Goal: Transaction & Acquisition: Purchase product/service

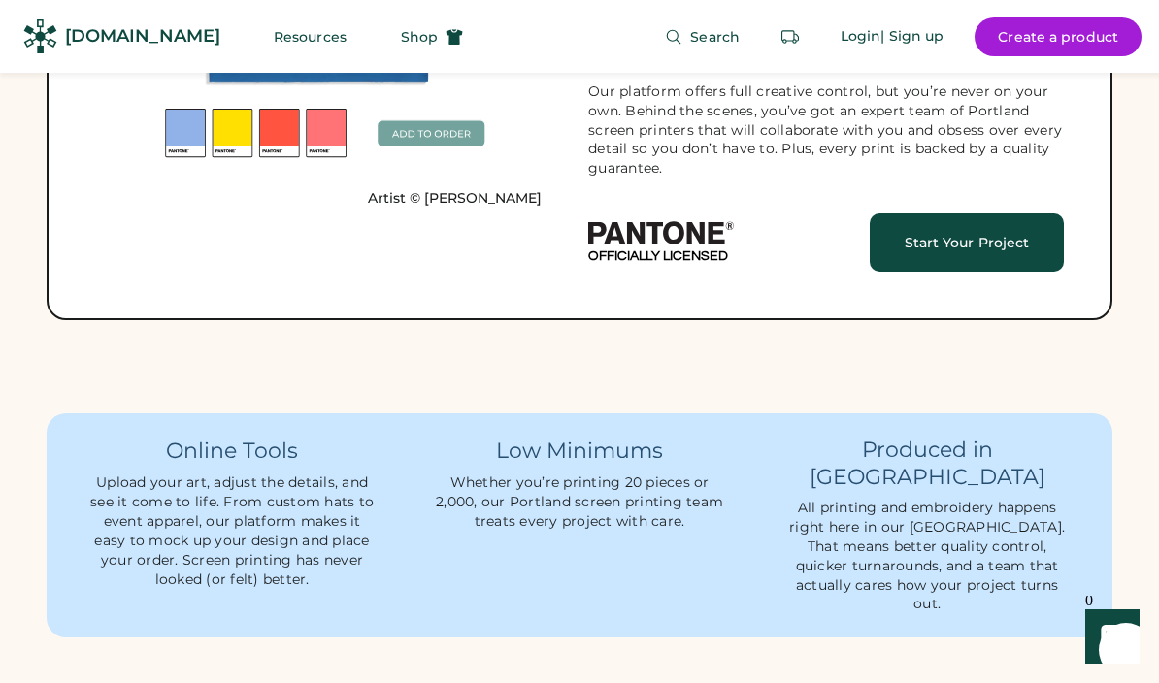
scroll to position [1840, 0]
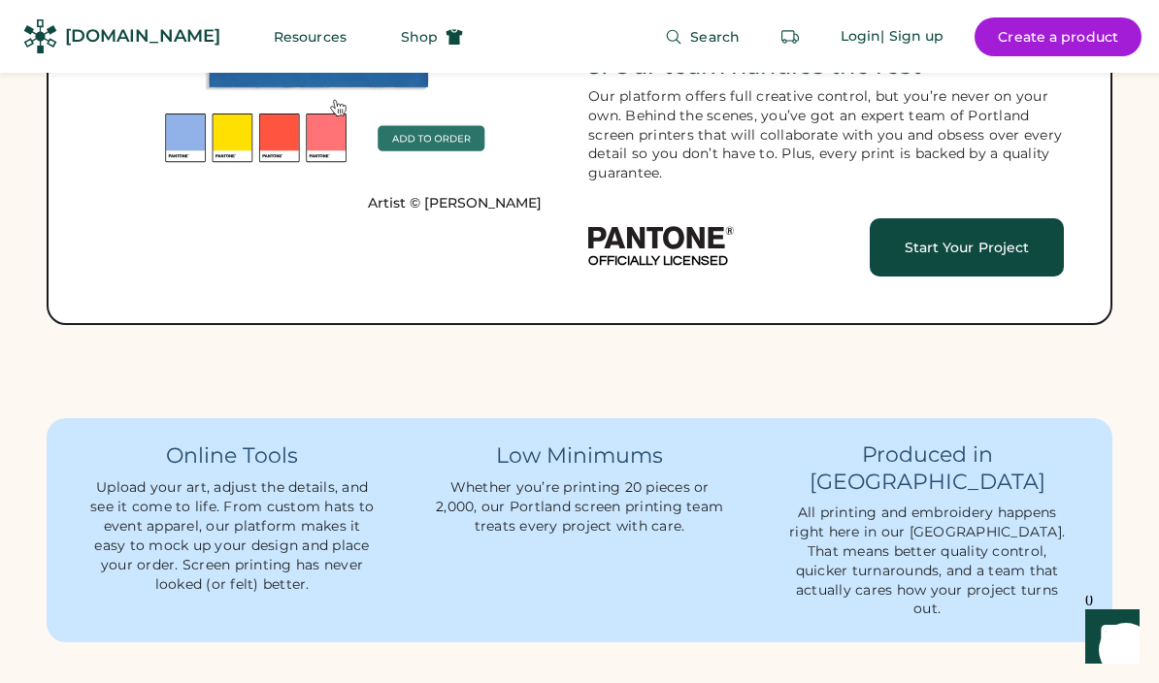
click at [282, 39] on button "Resources" at bounding box center [309, 36] width 119 height 39
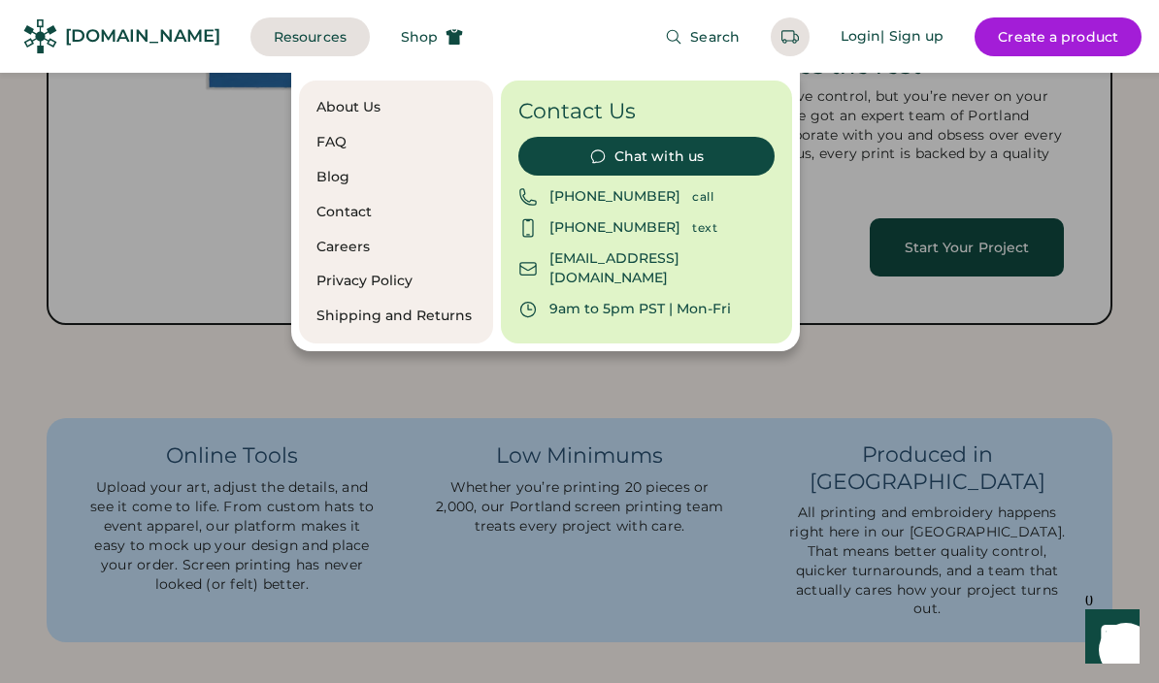
click at [893, 275] on div "About Us FAQ Blog Contact Careers Privacy Policy Shipping and Returns Contact U…" at bounding box center [725, 212] width 868 height 279
click at [397, 42] on button "Shop" at bounding box center [432, 36] width 109 height 39
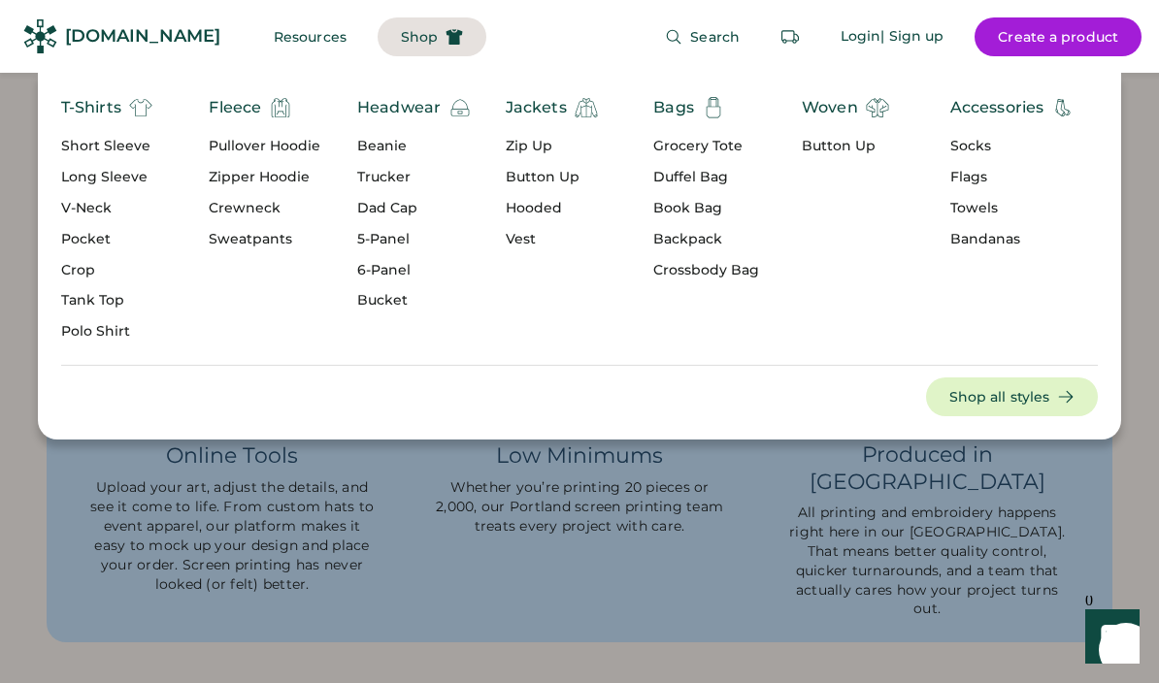
click at [712, 181] on div "Duffel Bag" at bounding box center [706, 177] width 106 height 19
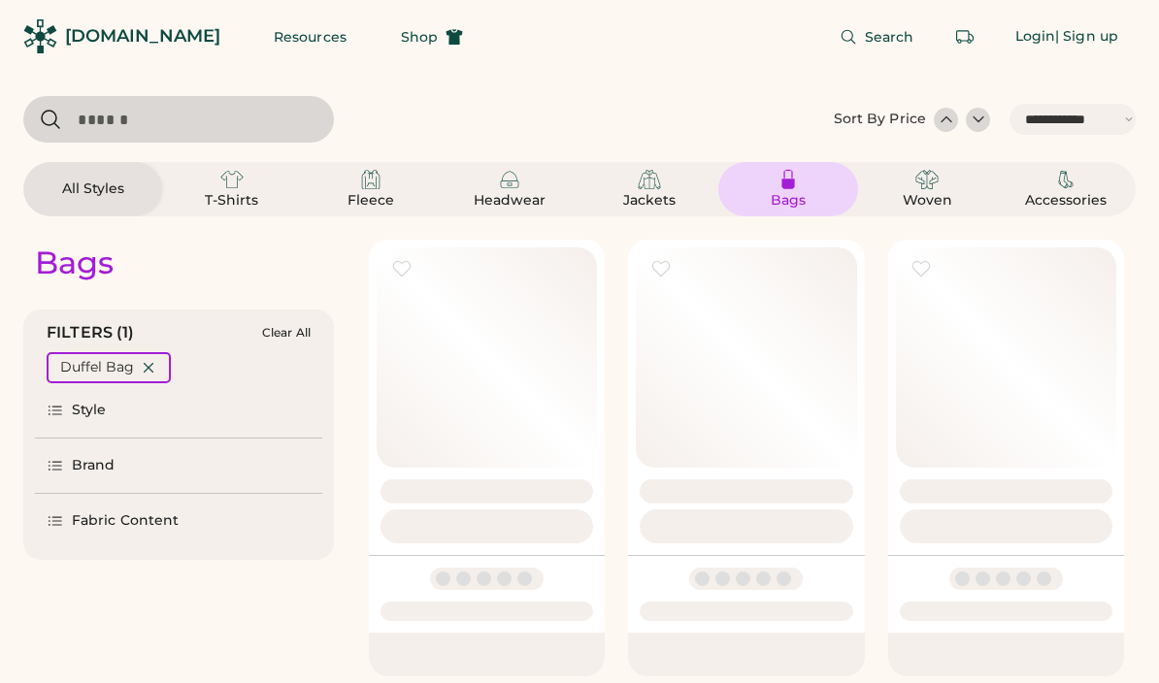
select select "*****"
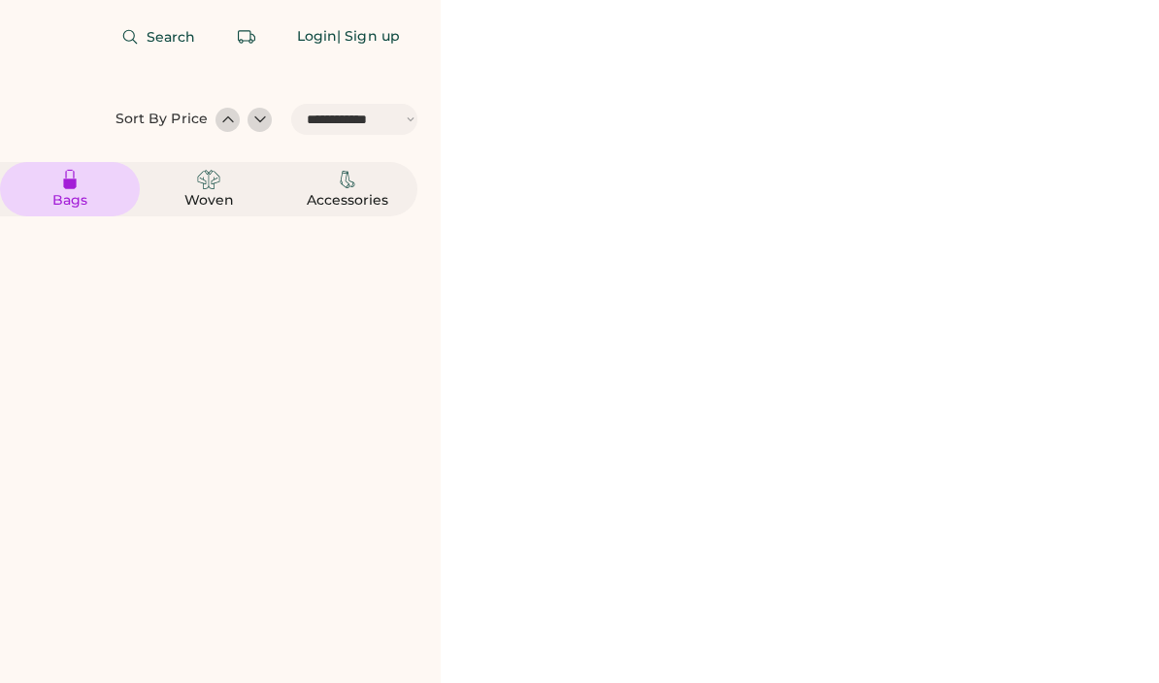
select select "*****"
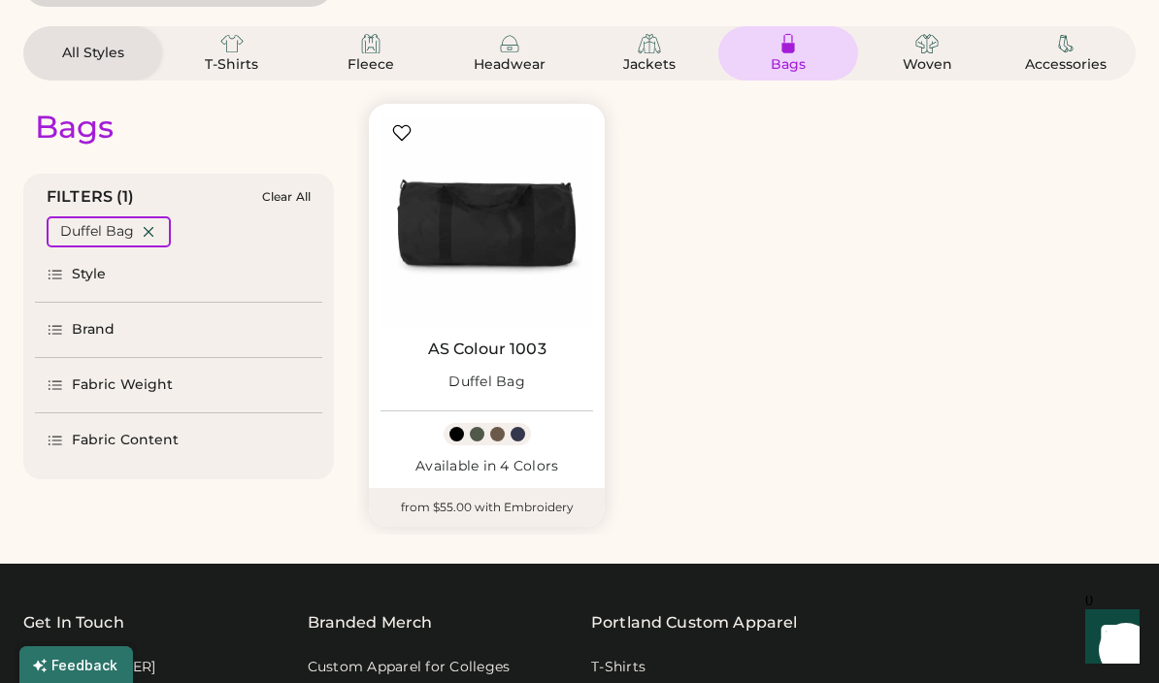
scroll to position [133, 0]
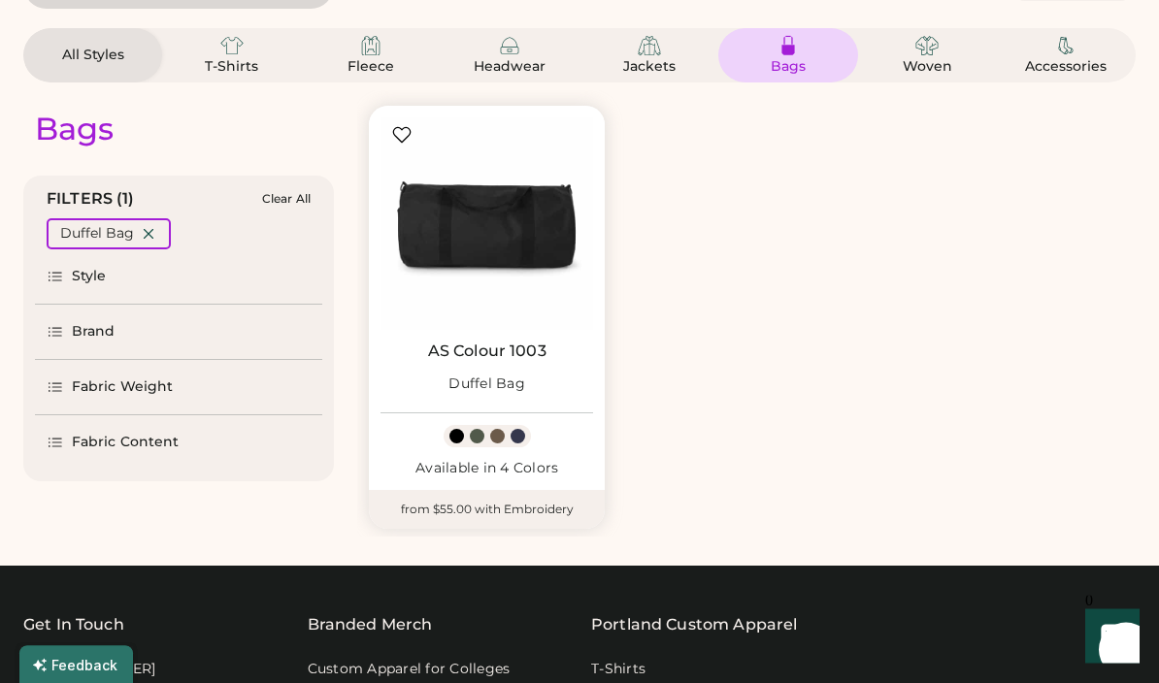
click at [788, 57] on img at bounding box center [788, 46] width 23 height 23
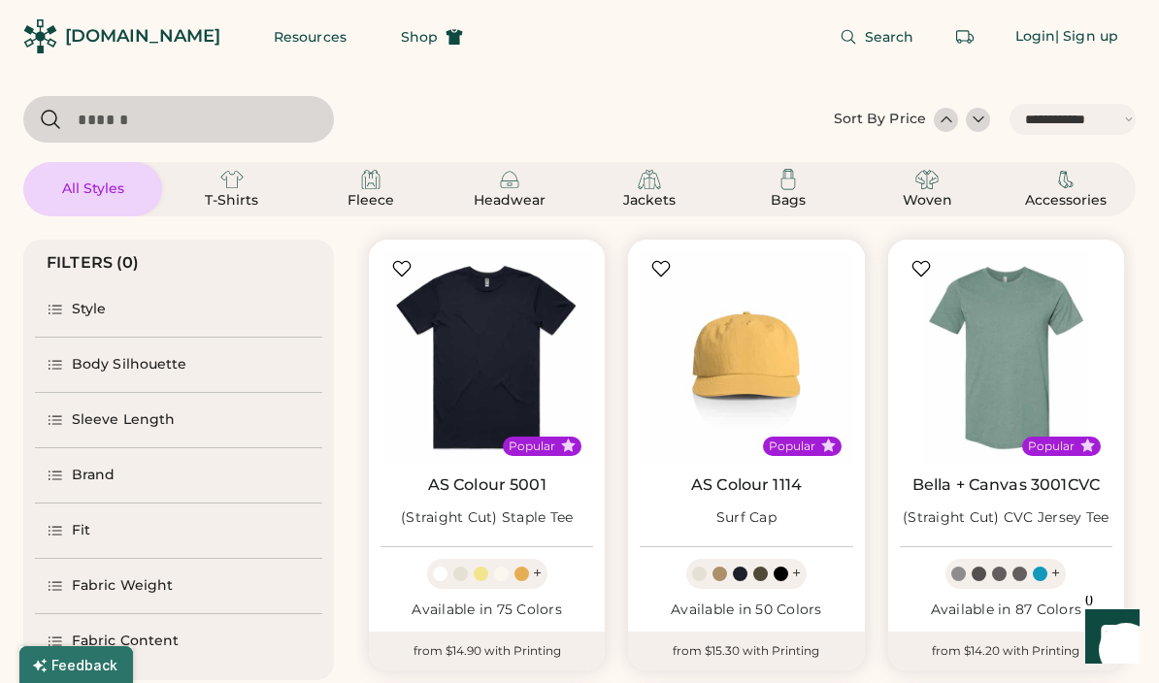
click at [789, 182] on img at bounding box center [788, 179] width 23 height 23
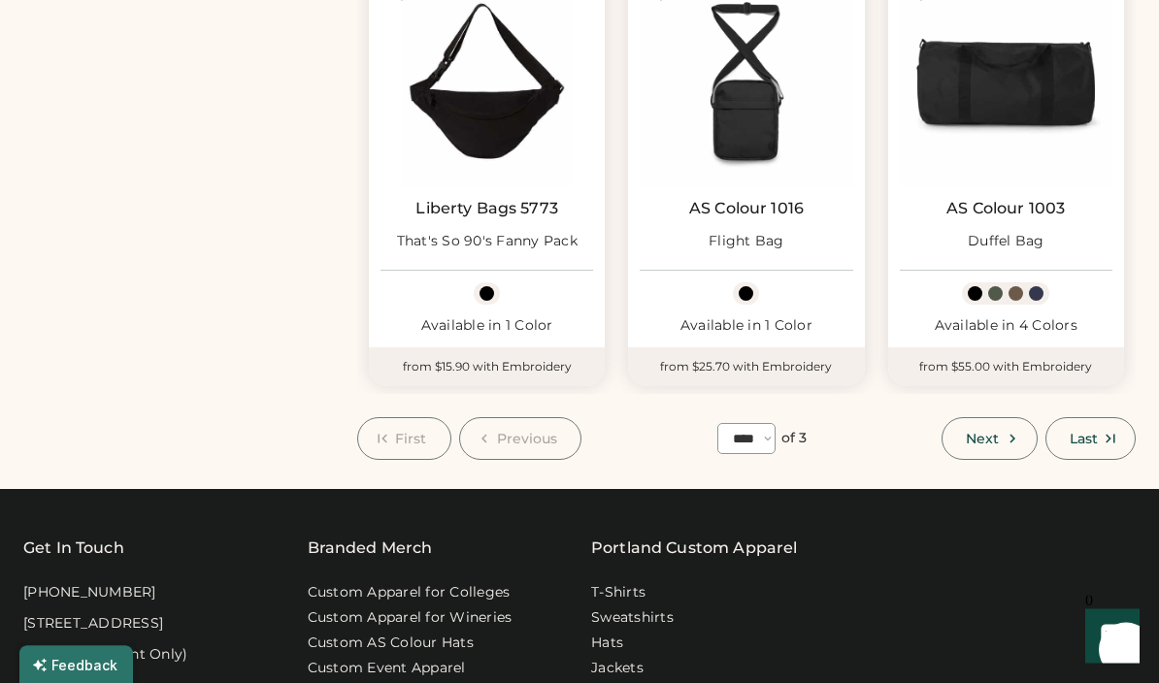
click at [987, 433] on span "Next" at bounding box center [982, 440] width 33 height 14
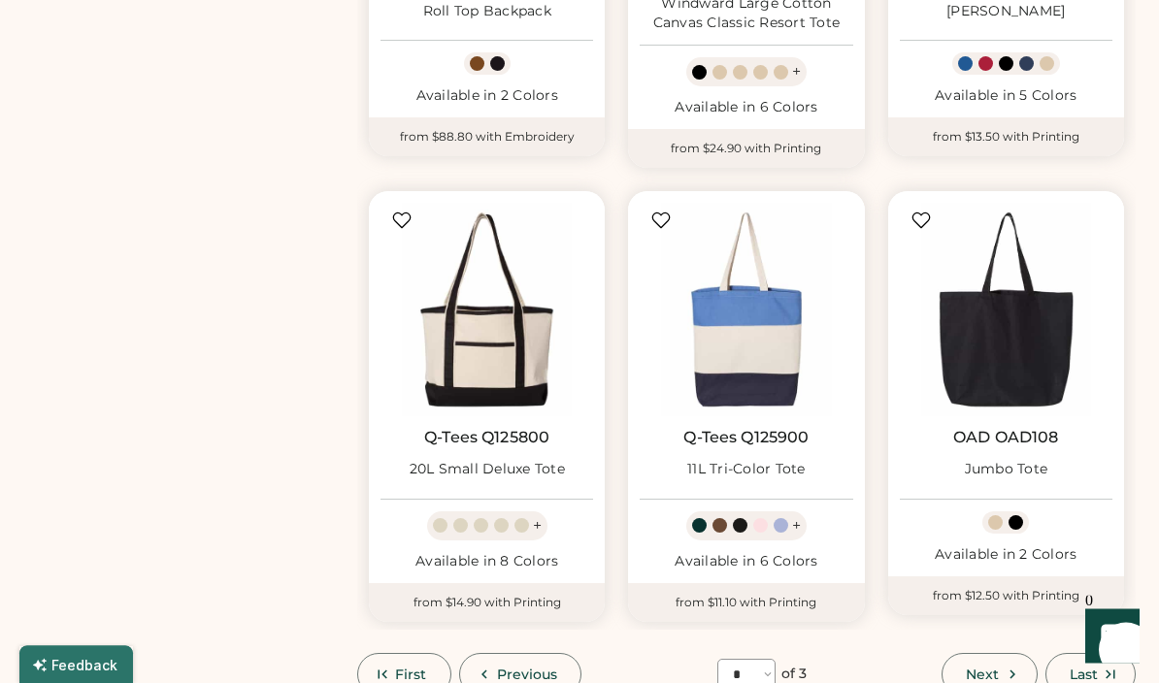
scroll to position [1426, 0]
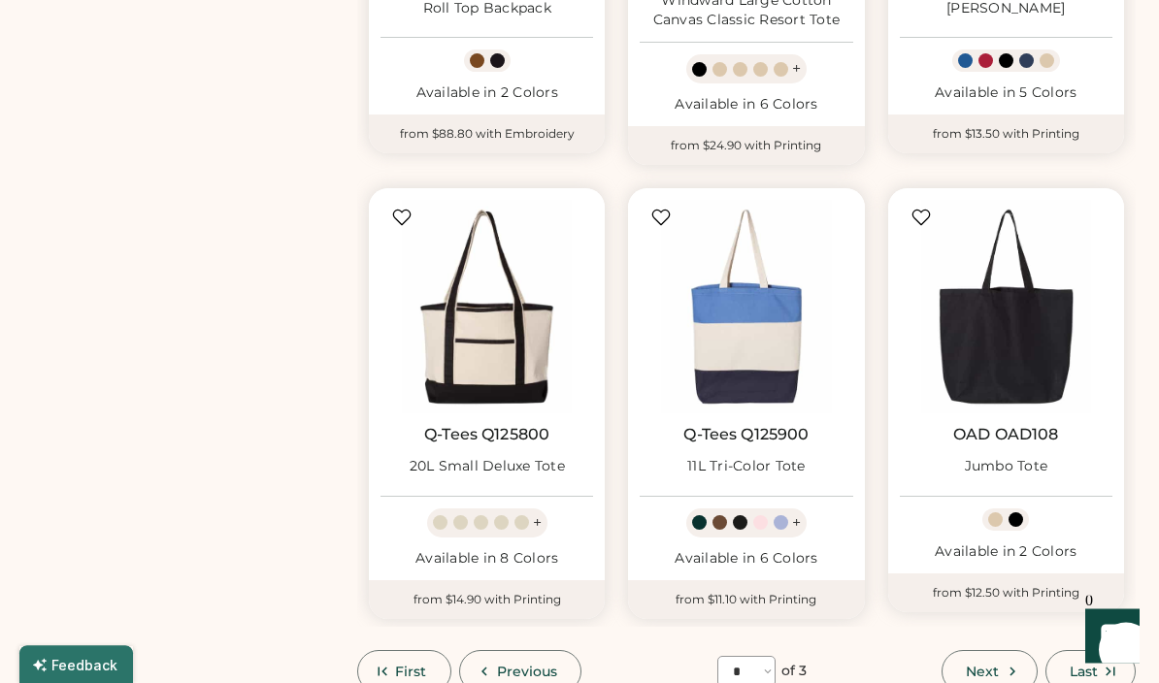
click at [979, 666] on span "Next" at bounding box center [982, 673] width 33 height 14
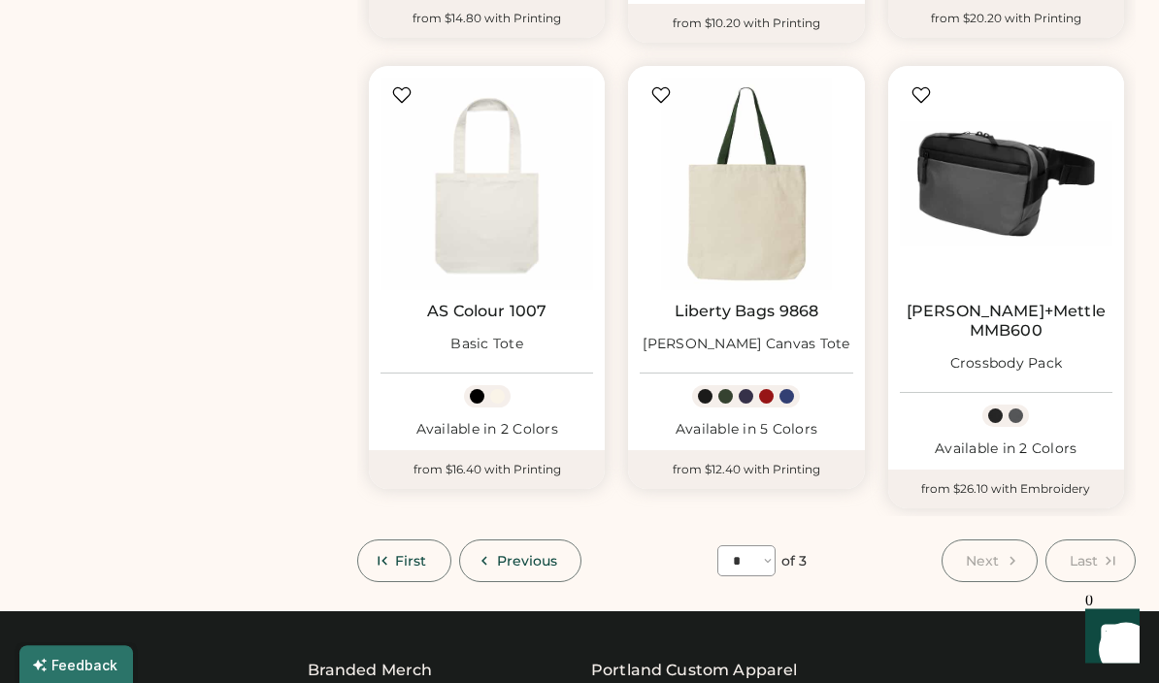
scroll to position [1528, 0]
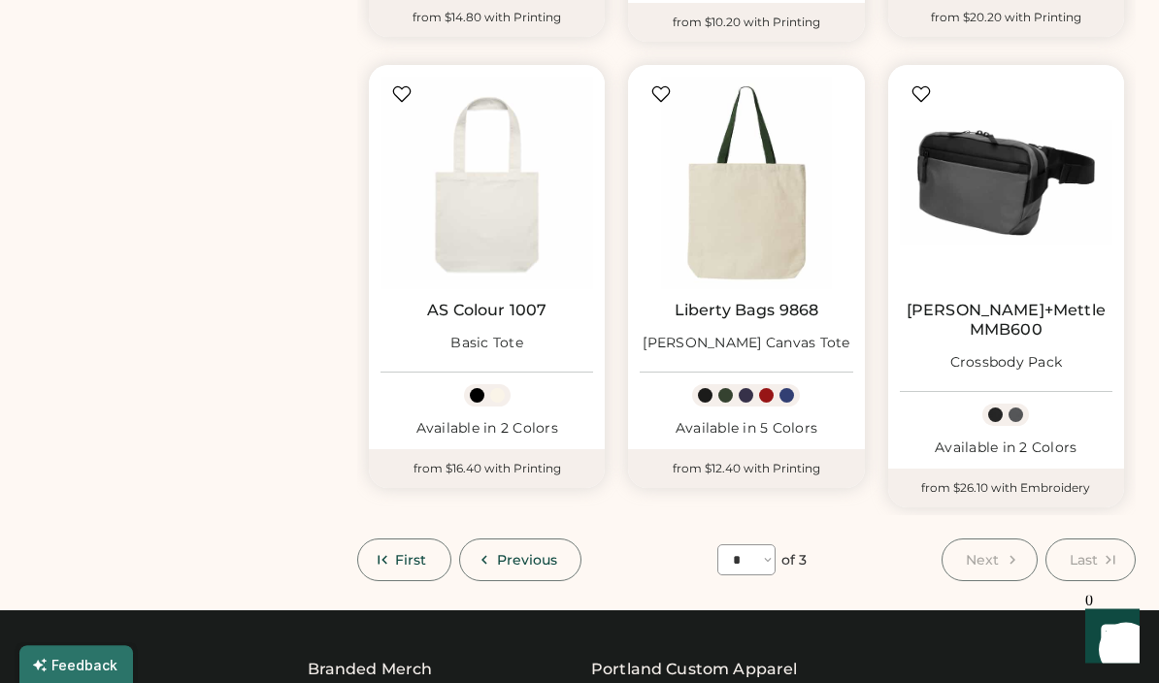
click at [538, 549] on button "Previous" at bounding box center [520, 561] width 123 height 43
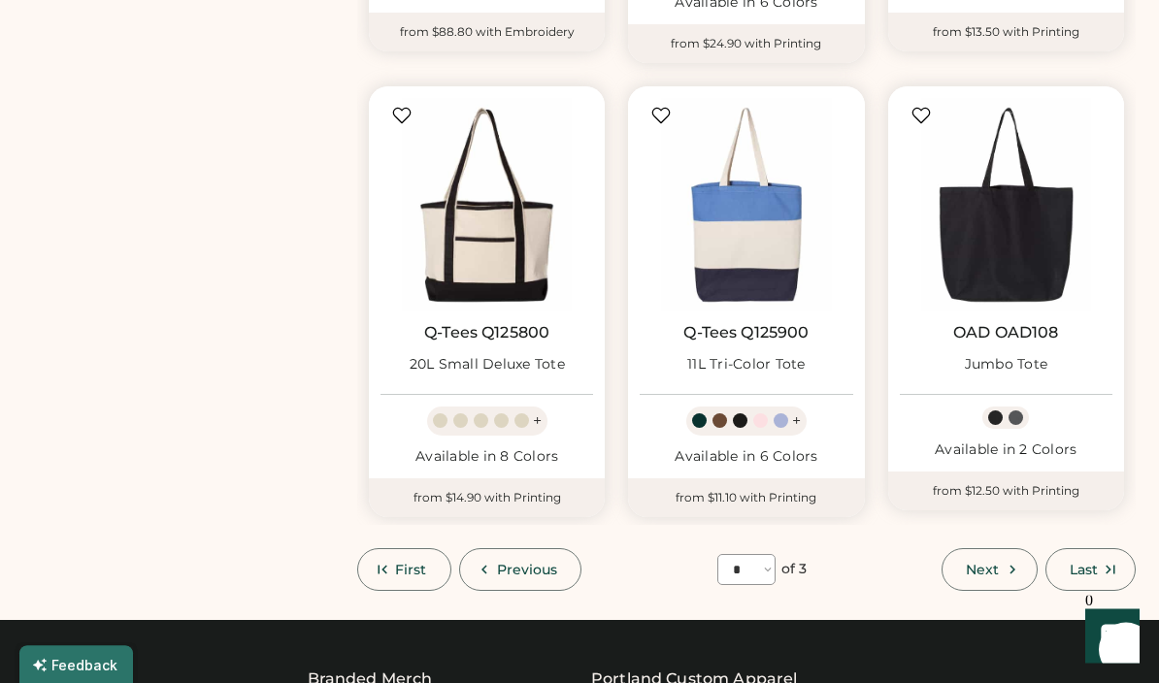
scroll to position [1529, 0]
click at [552, 563] on span "Previous" at bounding box center [527, 570] width 61 height 14
select select "*"
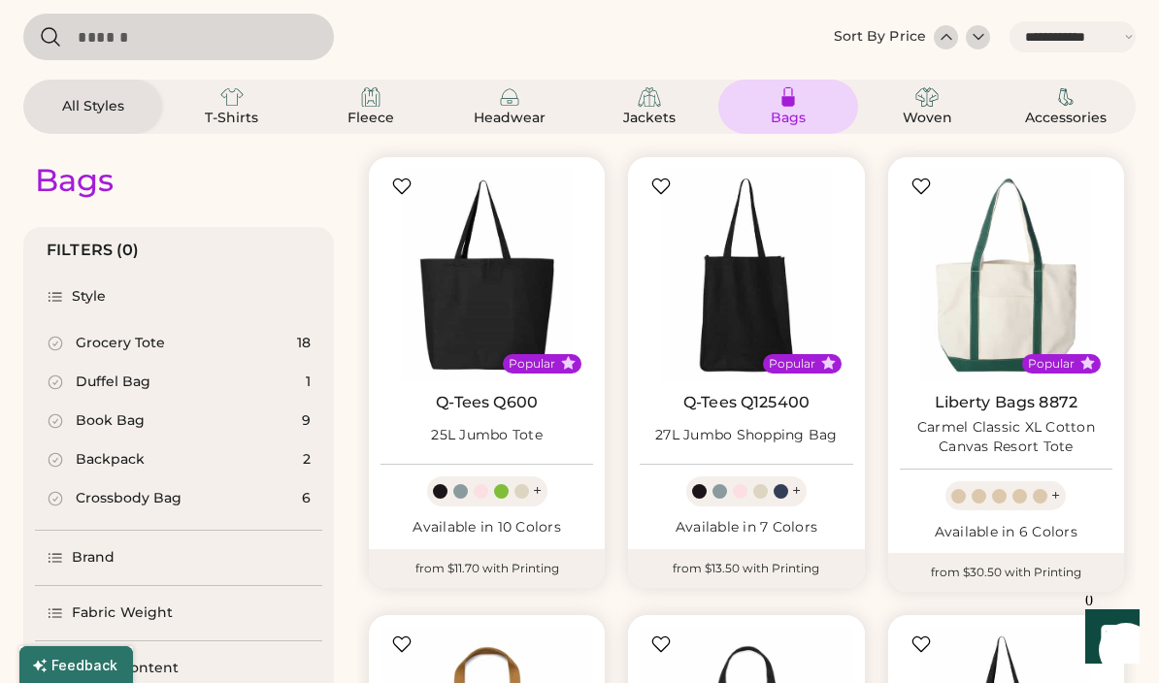
scroll to position [77, 0]
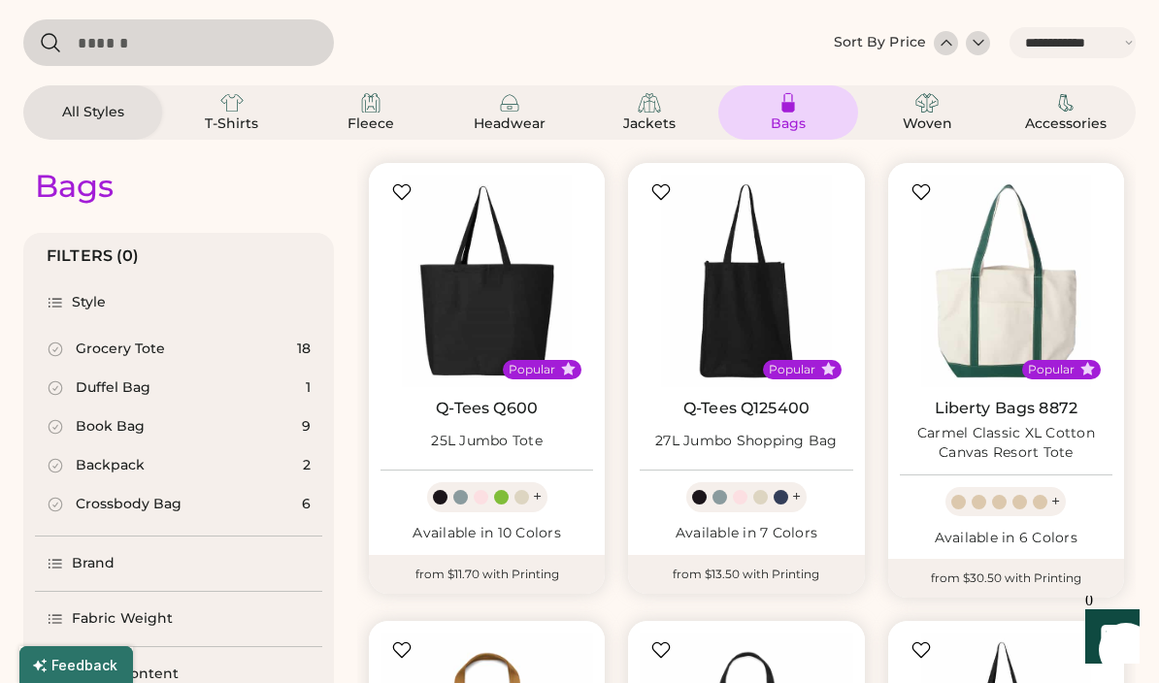
click at [1011, 333] on img at bounding box center [1006, 281] width 213 height 213
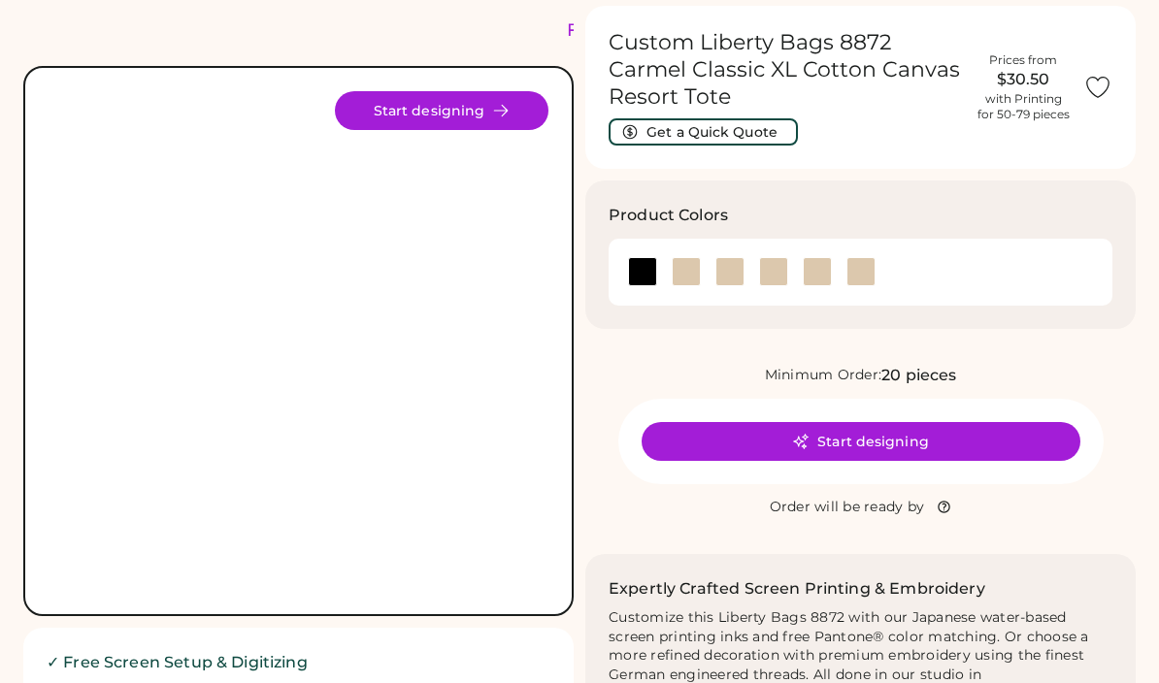
scroll to position [70, 0]
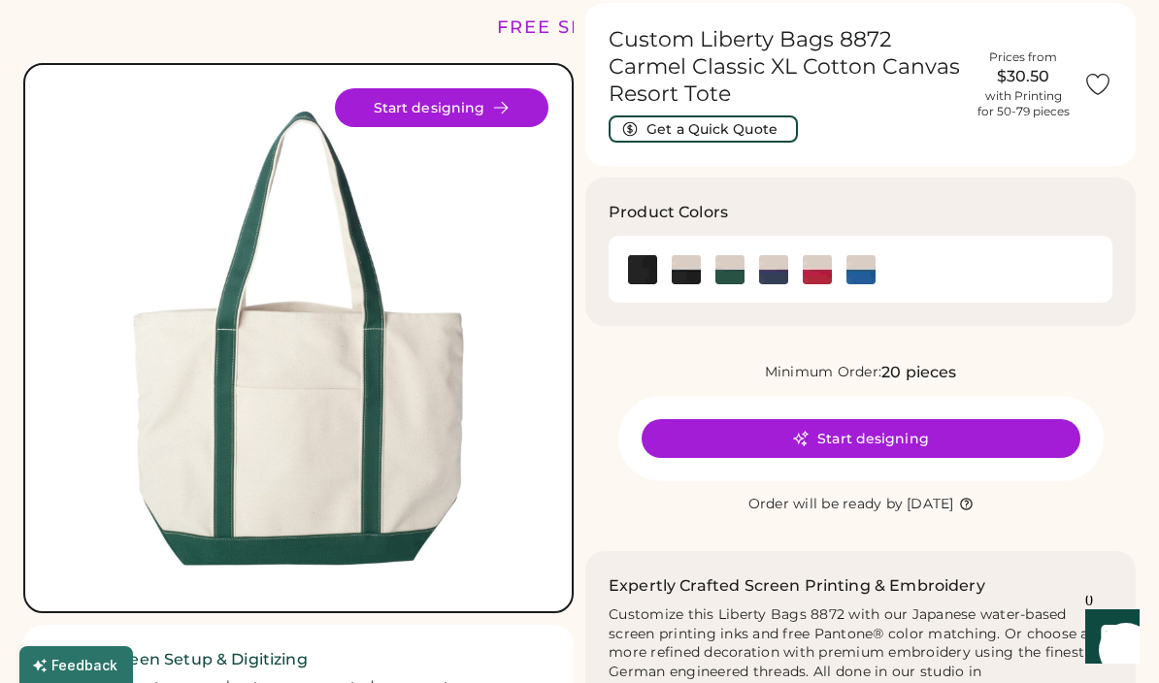
click at [859, 281] on img at bounding box center [861, 269] width 29 height 29
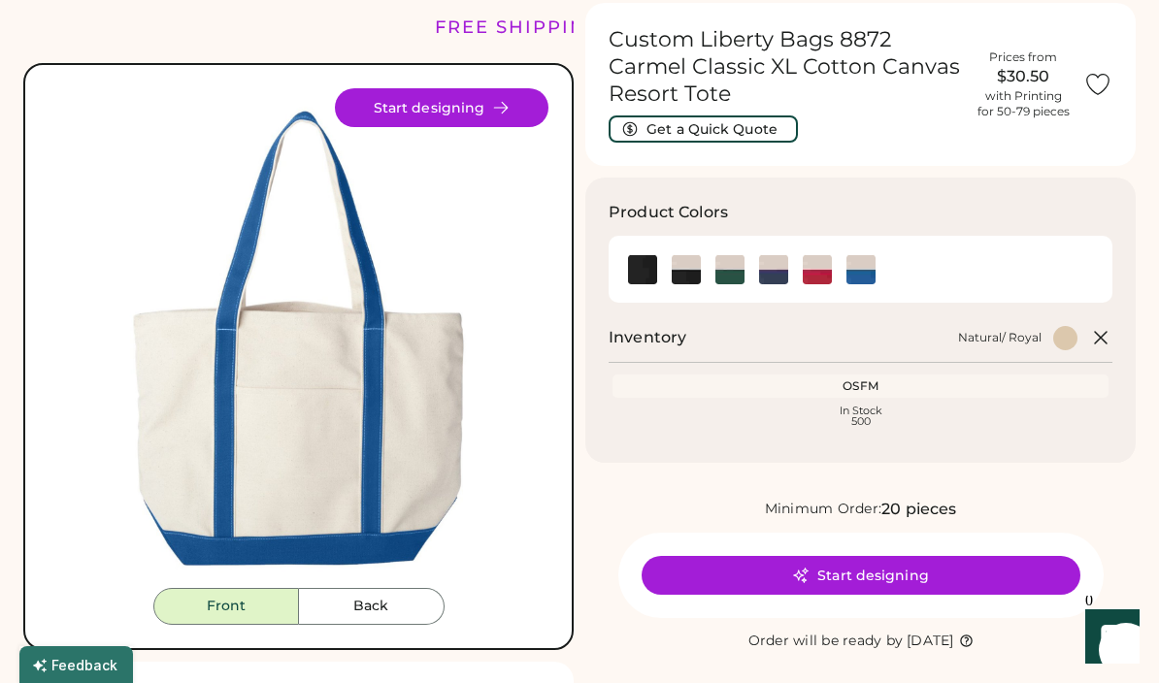
click at [856, 271] on img at bounding box center [861, 269] width 29 height 29
click at [817, 266] on img at bounding box center [817, 269] width 29 height 29
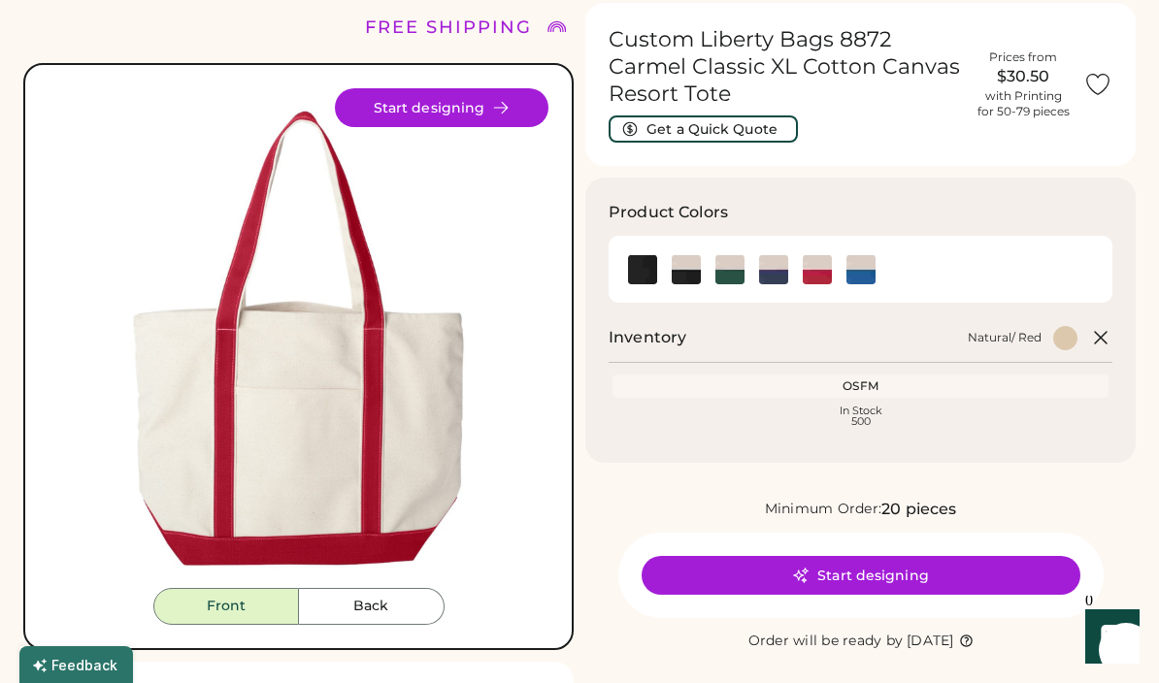
click at [766, 262] on img at bounding box center [773, 269] width 29 height 29
click at [729, 257] on img at bounding box center [730, 269] width 29 height 29
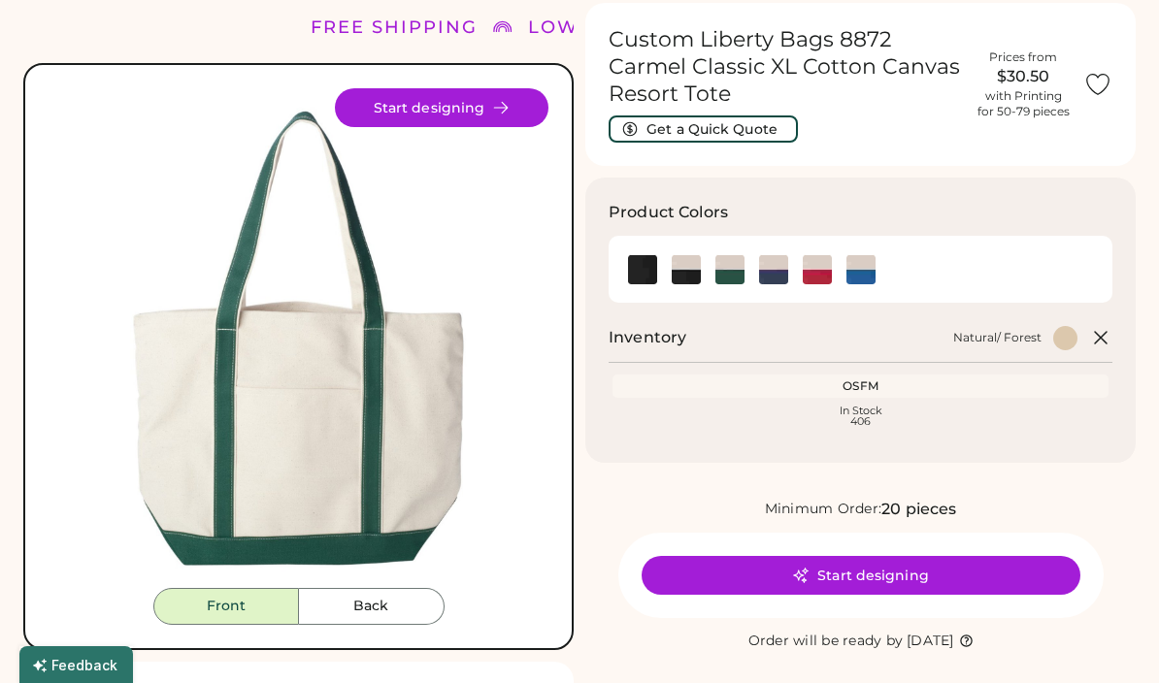
click at [682, 265] on img at bounding box center [686, 269] width 29 height 29
click at [673, 261] on img at bounding box center [686, 269] width 29 height 29
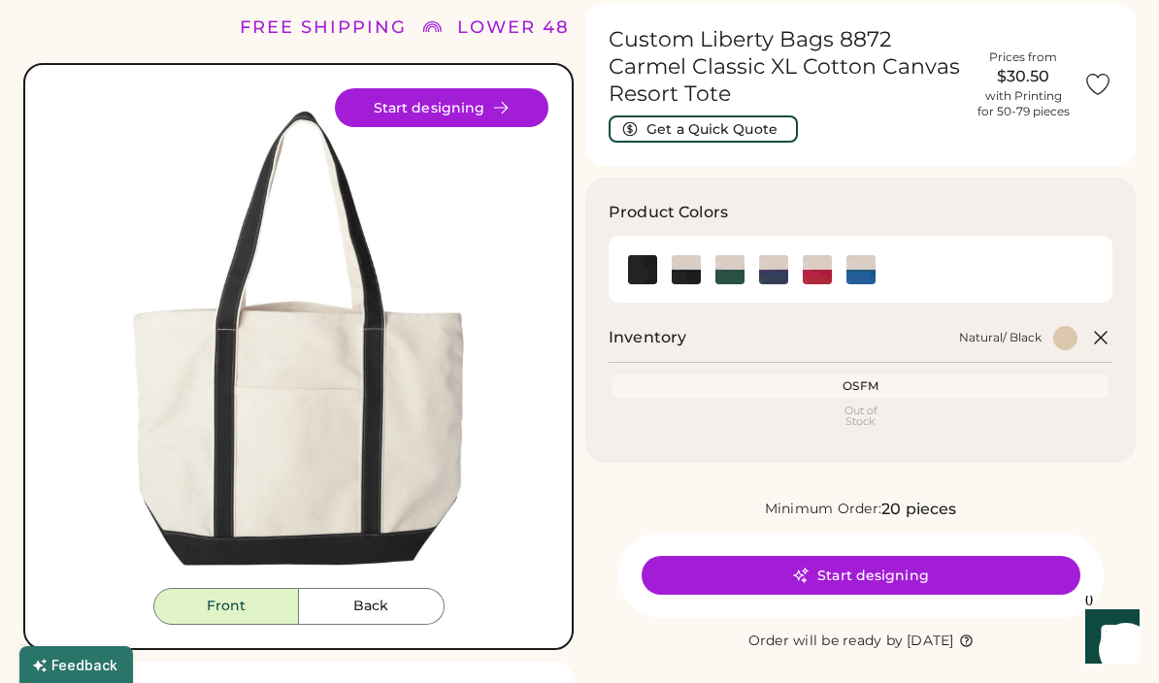
click at [634, 270] on img at bounding box center [642, 269] width 29 height 29
click at [637, 262] on img at bounding box center [642, 269] width 29 height 29
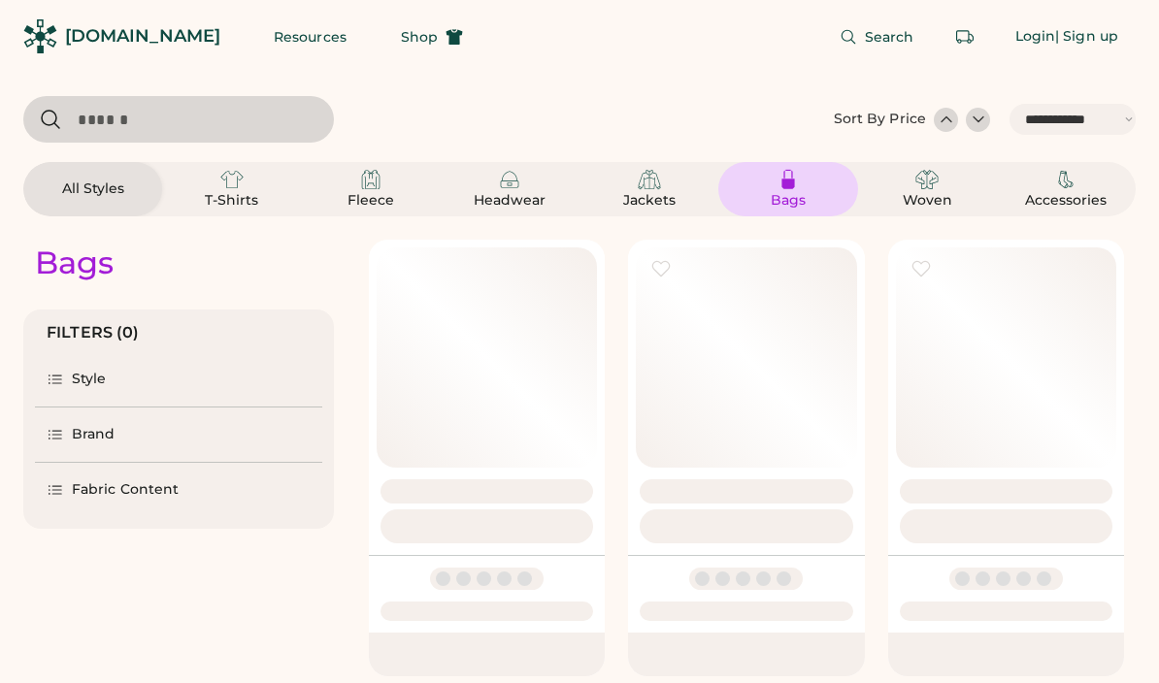
select select "*****"
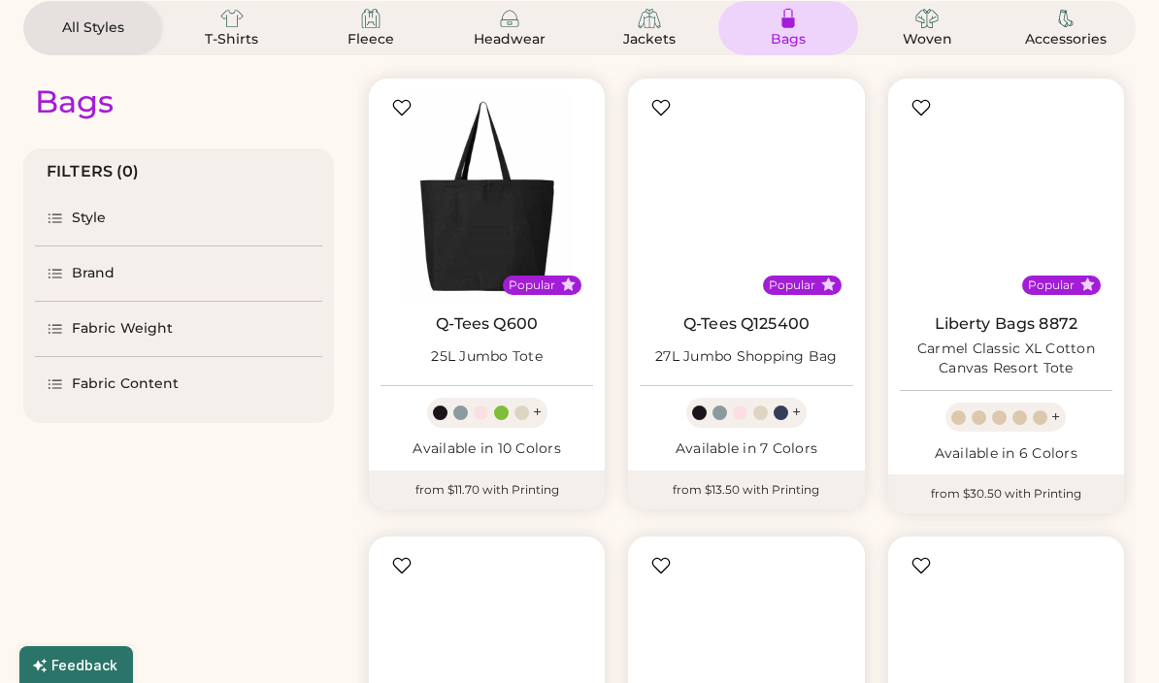
scroll to position [161, 0]
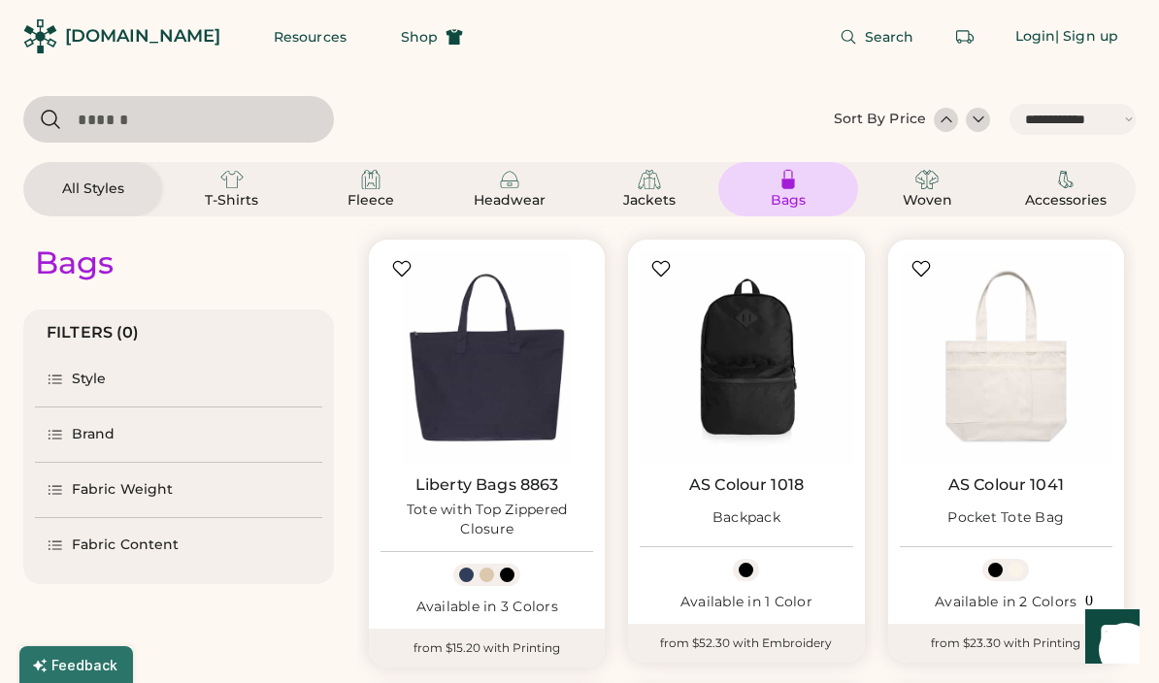
click at [505, 181] on img at bounding box center [509, 179] width 23 height 23
select select "*"
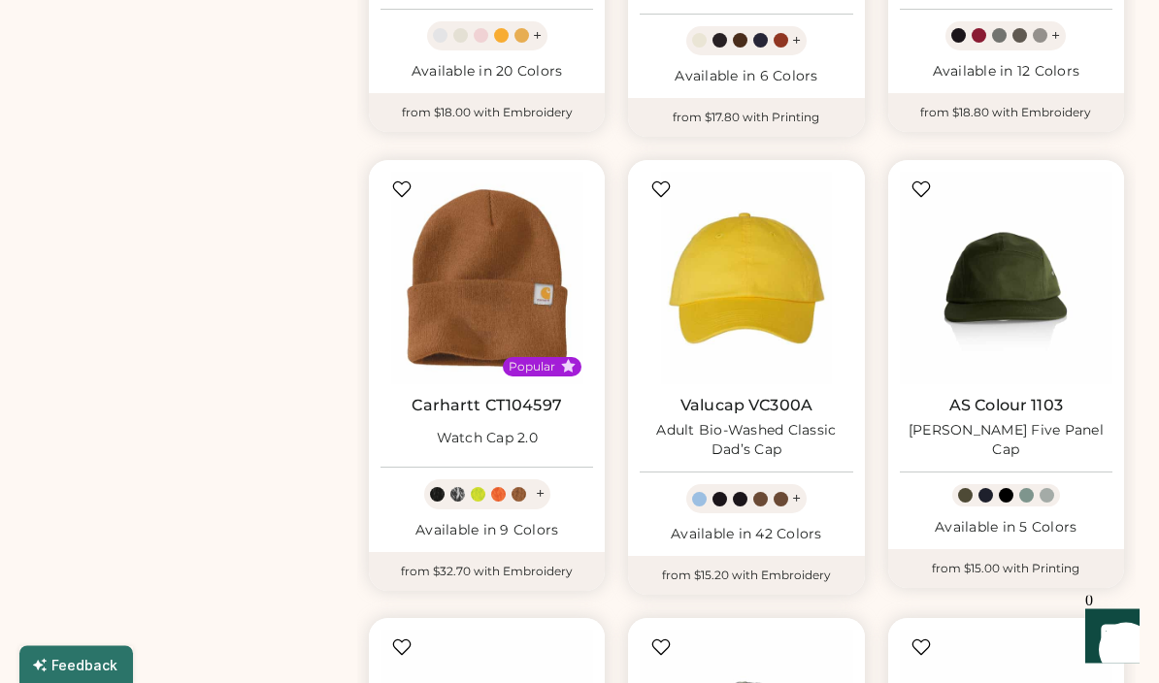
scroll to position [999, 0]
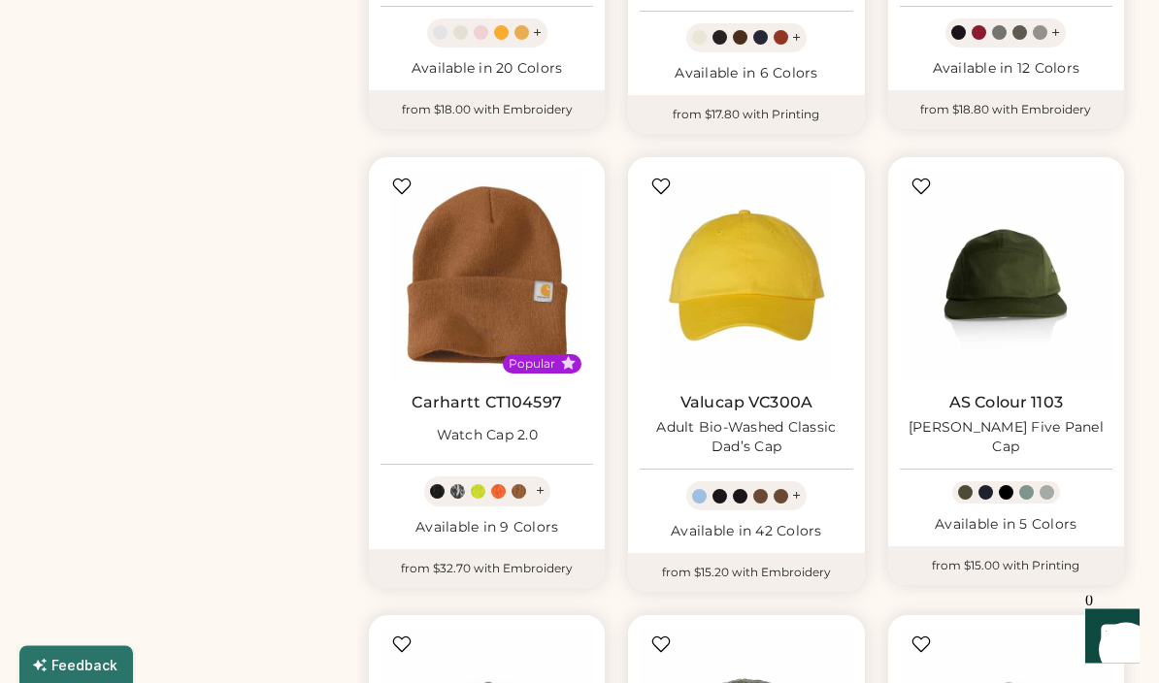
click at [790, 315] on img at bounding box center [746, 276] width 213 height 213
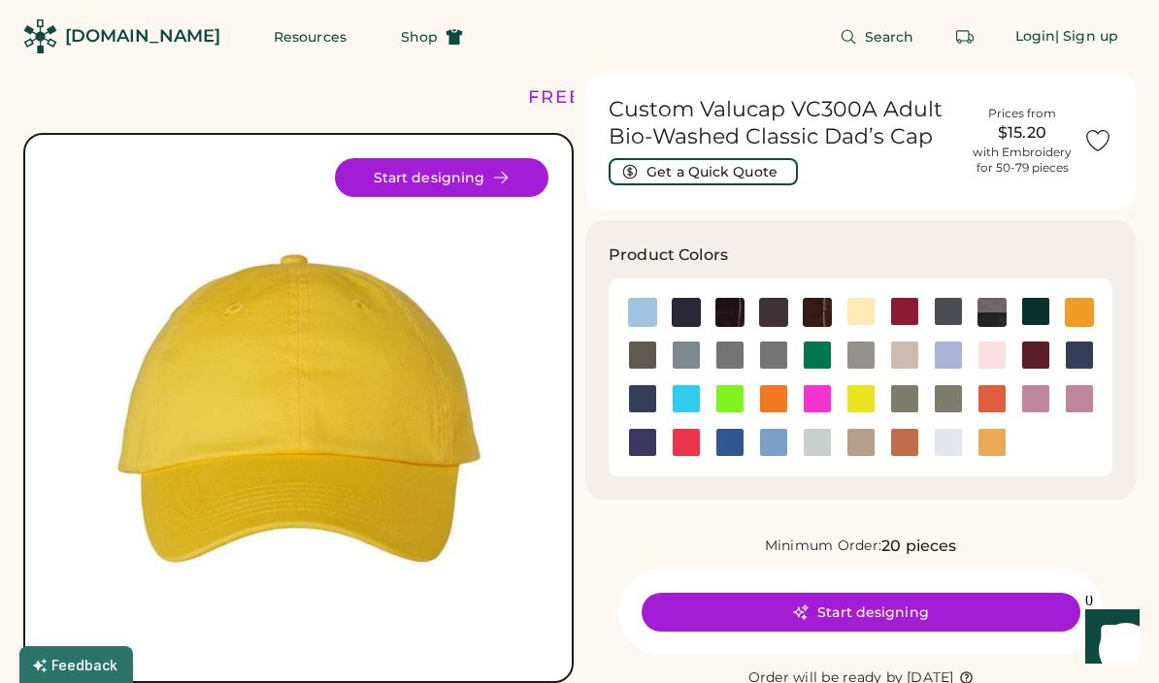
scroll to position [39, 0]
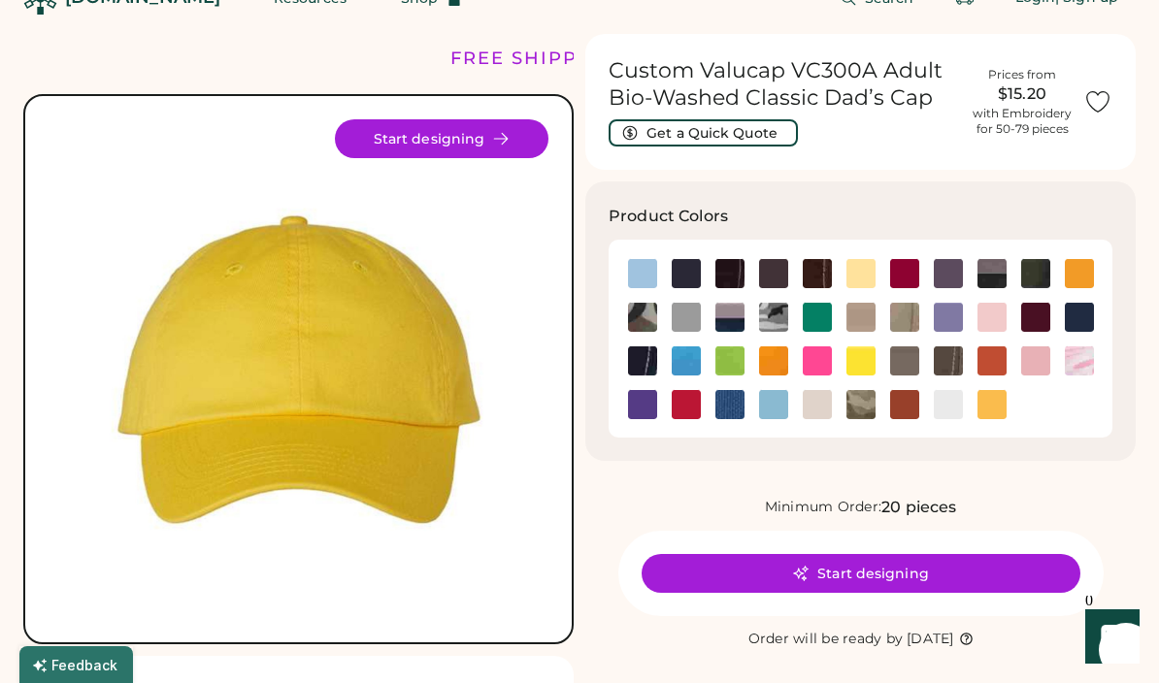
click at [1027, 323] on img at bounding box center [1035, 317] width 29 height 29
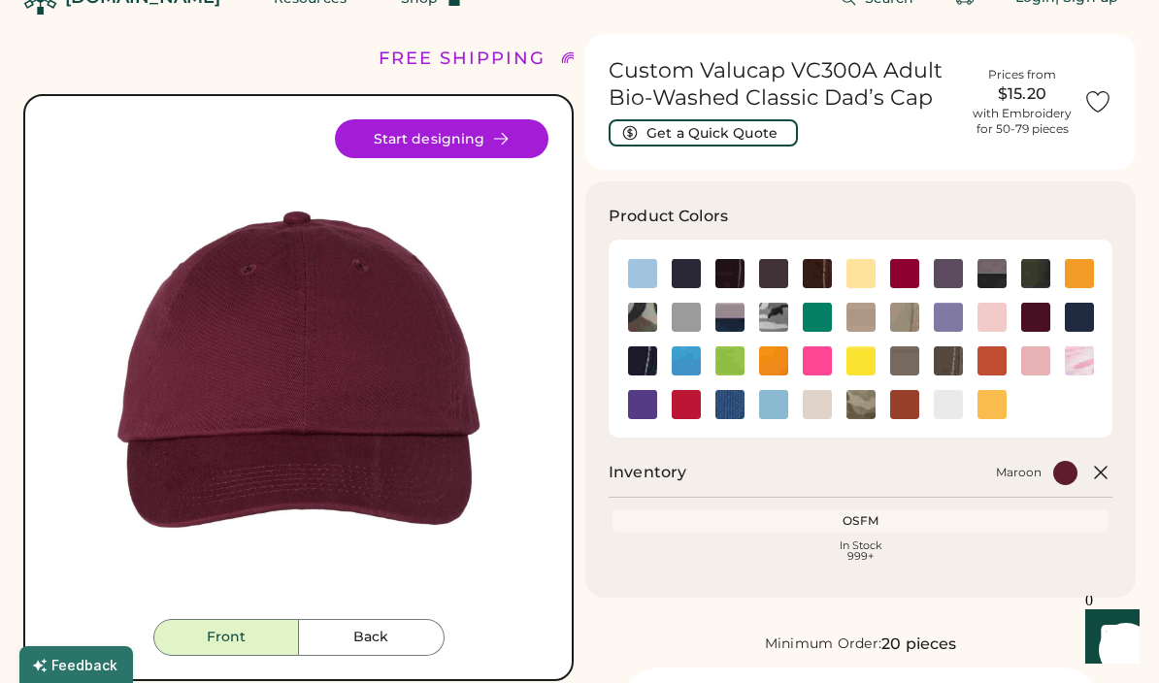
click at [1032, 270] on img at bounding box center [1035, 273] width 29 height 29
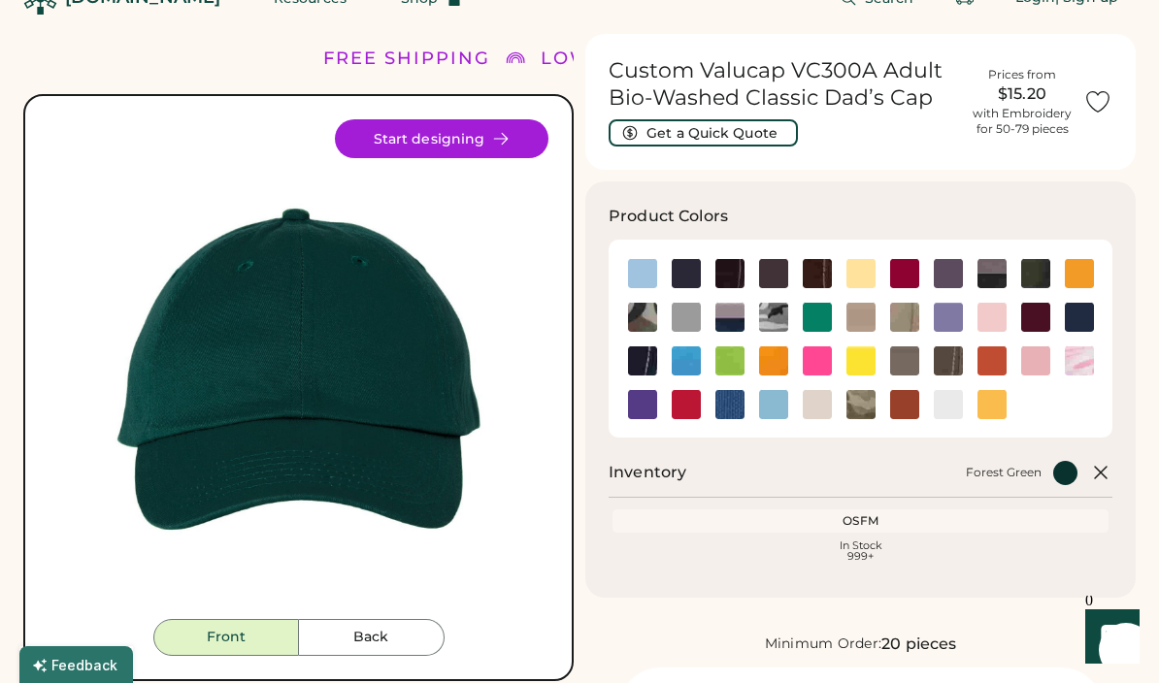
click at [987, 279] on img at bounding box center [992, 273] width 29 height 29
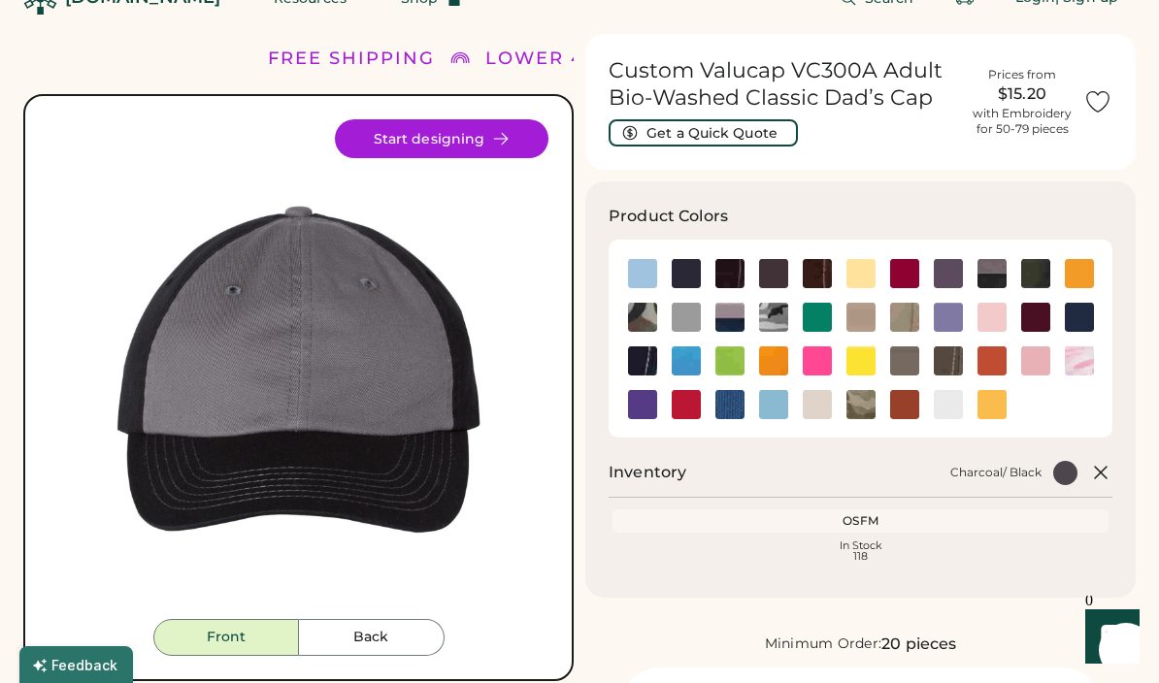
click at [935, 278] on img at bounding box center [948, 273] width 29 height 29
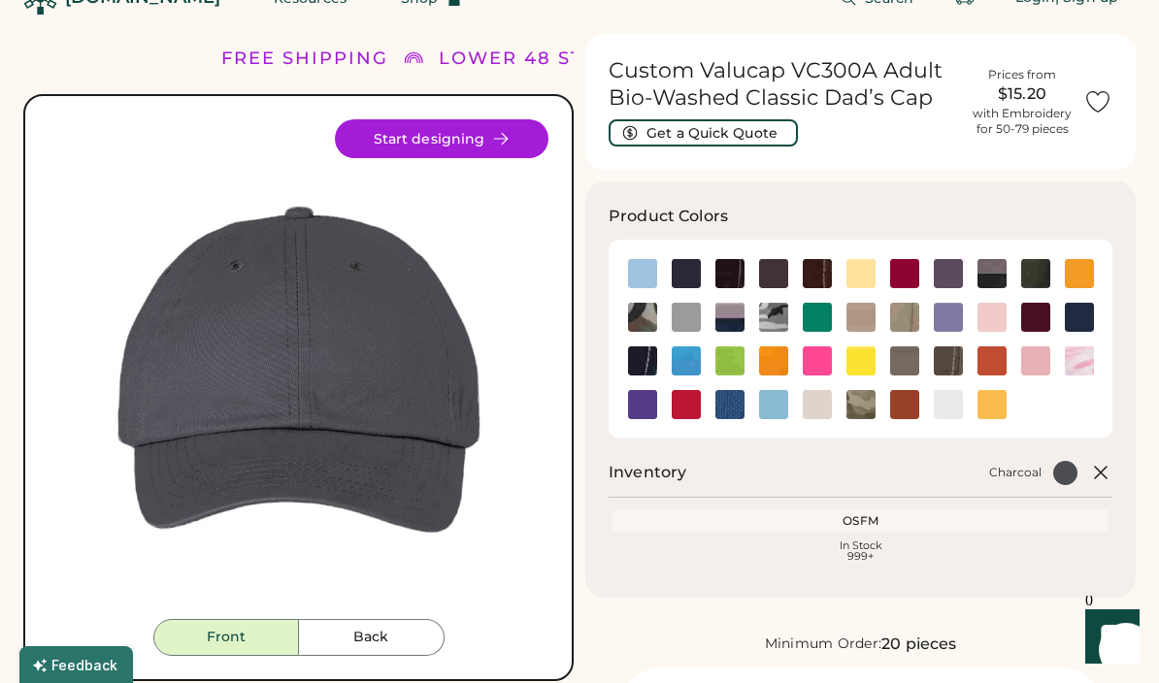
click at [848, 283] on img at bounding box center [861, 273] width 29 height 29
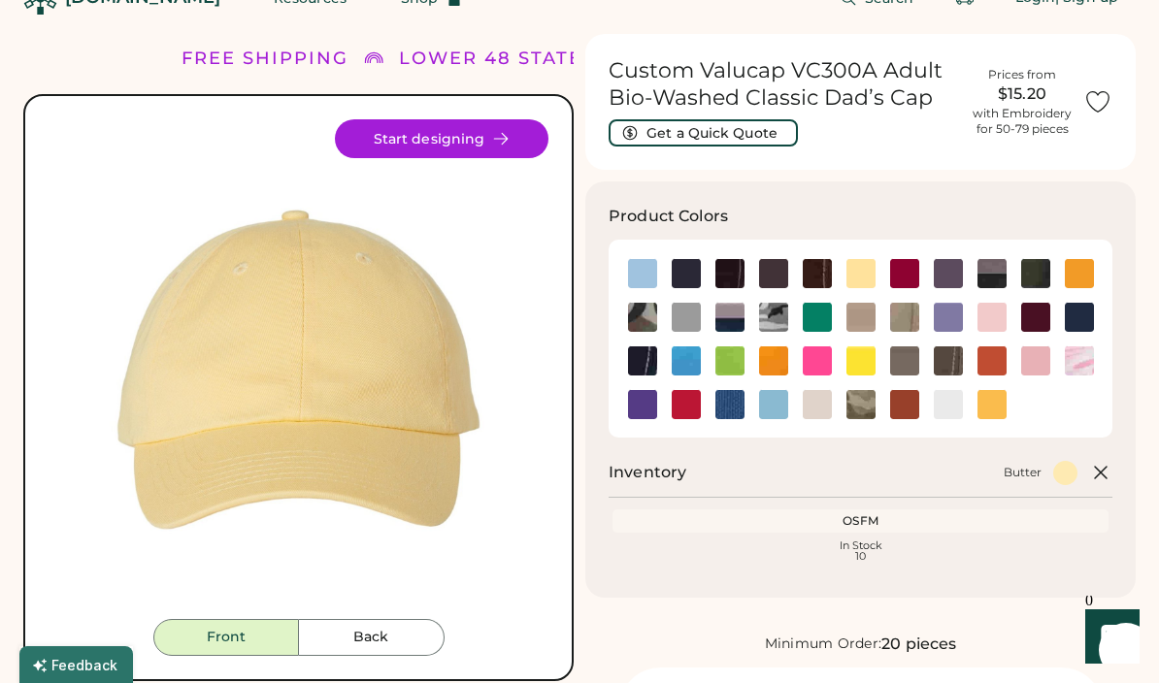
click at [805, 277] on img at bounding box center [817, 273] width 29 height 29
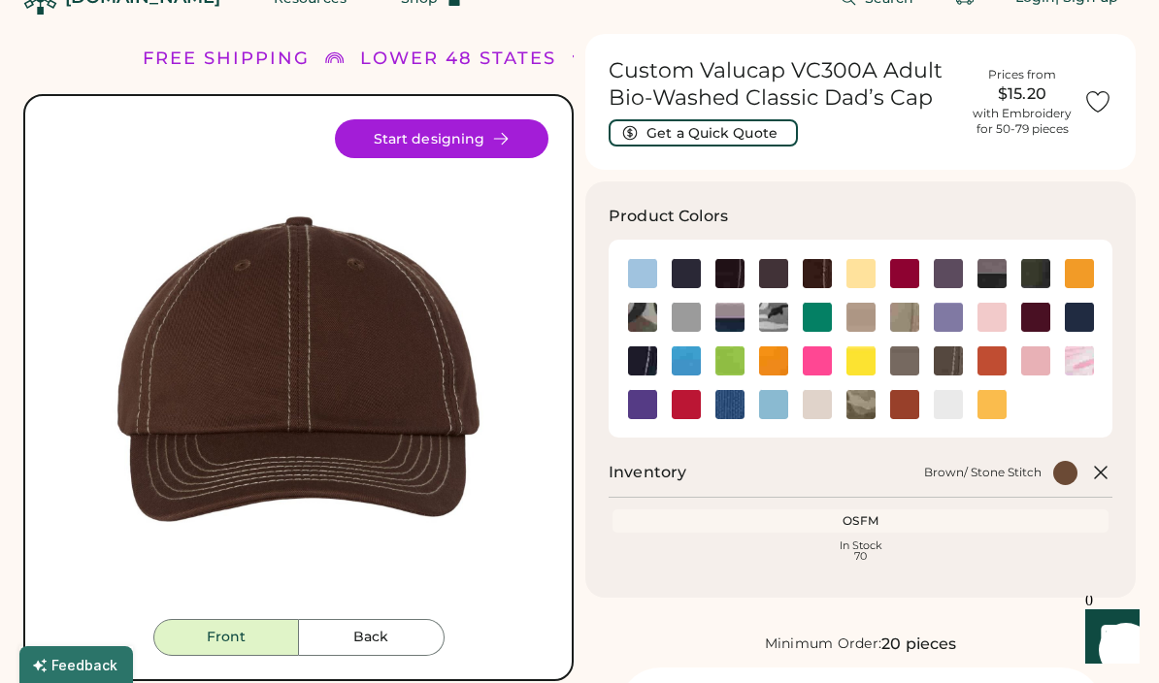
click at [761, 281] on img at bounding box center [773, 273] width 29 height 29
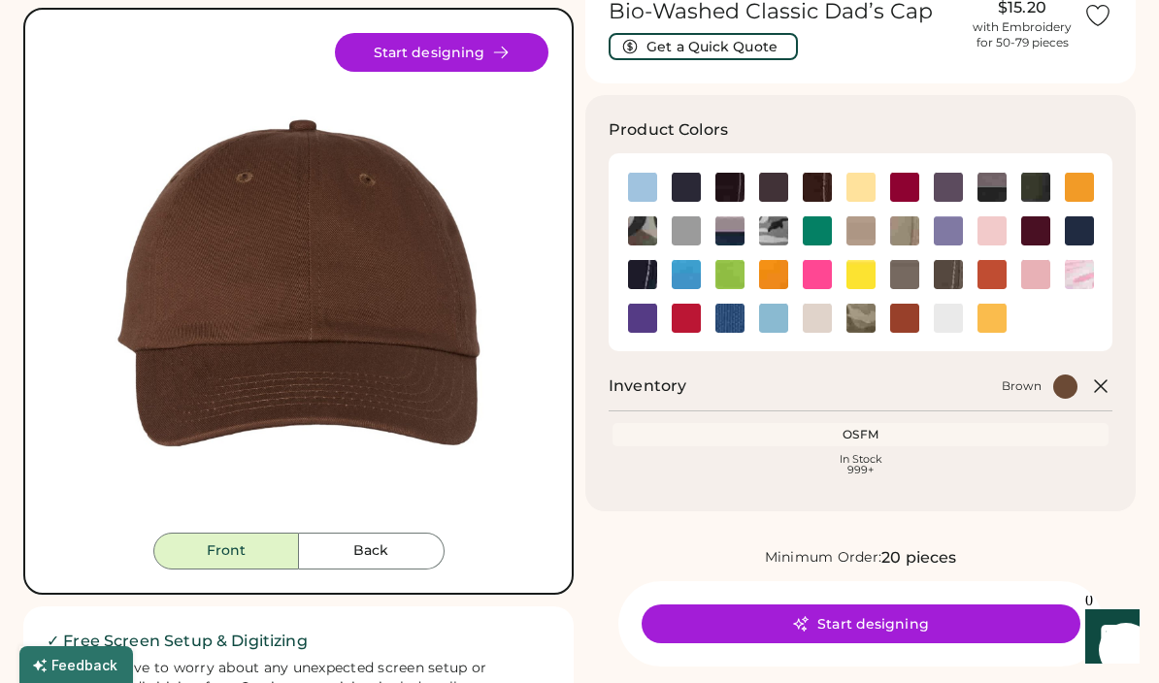
scroll to position [124, 0]
click at [399, 537] on button "Back" at bounding box center [372, 552] width 146 height 37
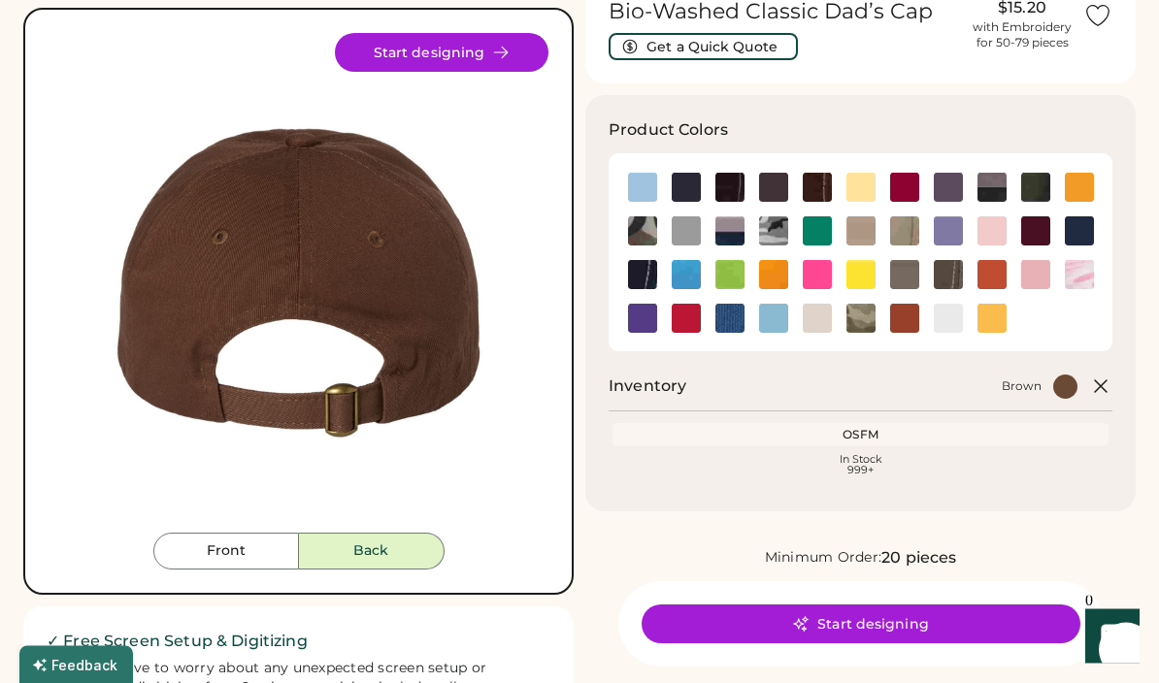
click at [362, 561] on button "Back" at bounding box center [372, 552] width 146 height 37
click at [217, 566] on button "Front" at bounding box center [226, 552] width 146 height 37
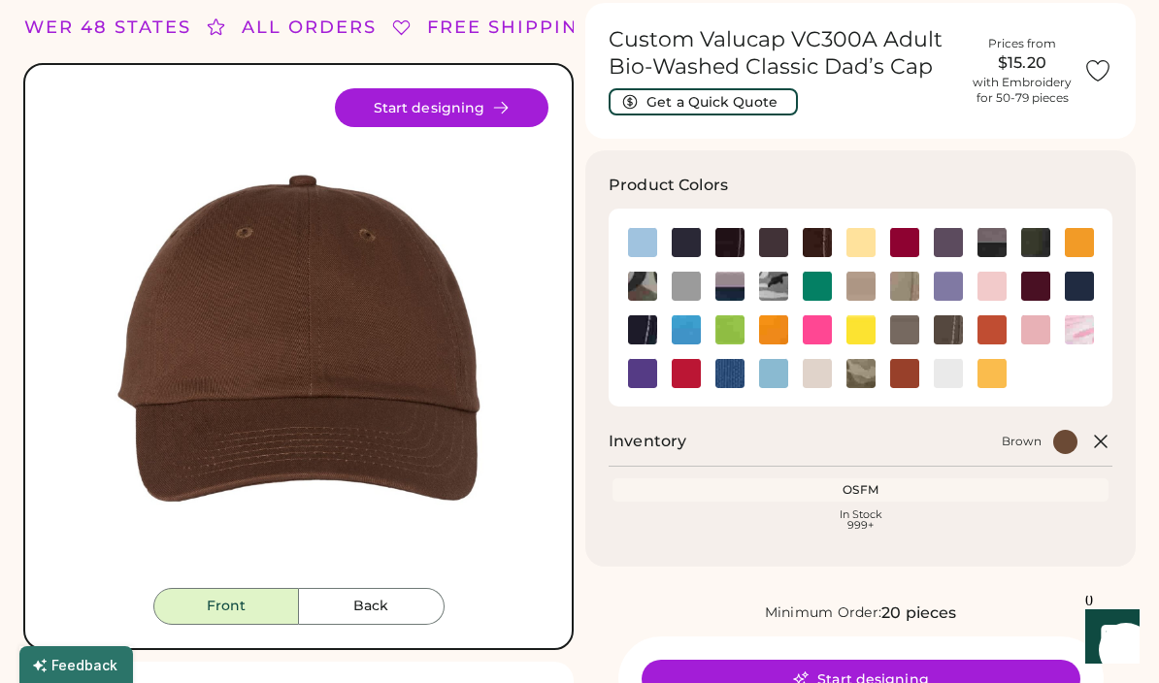
scroll to position [78, 0]
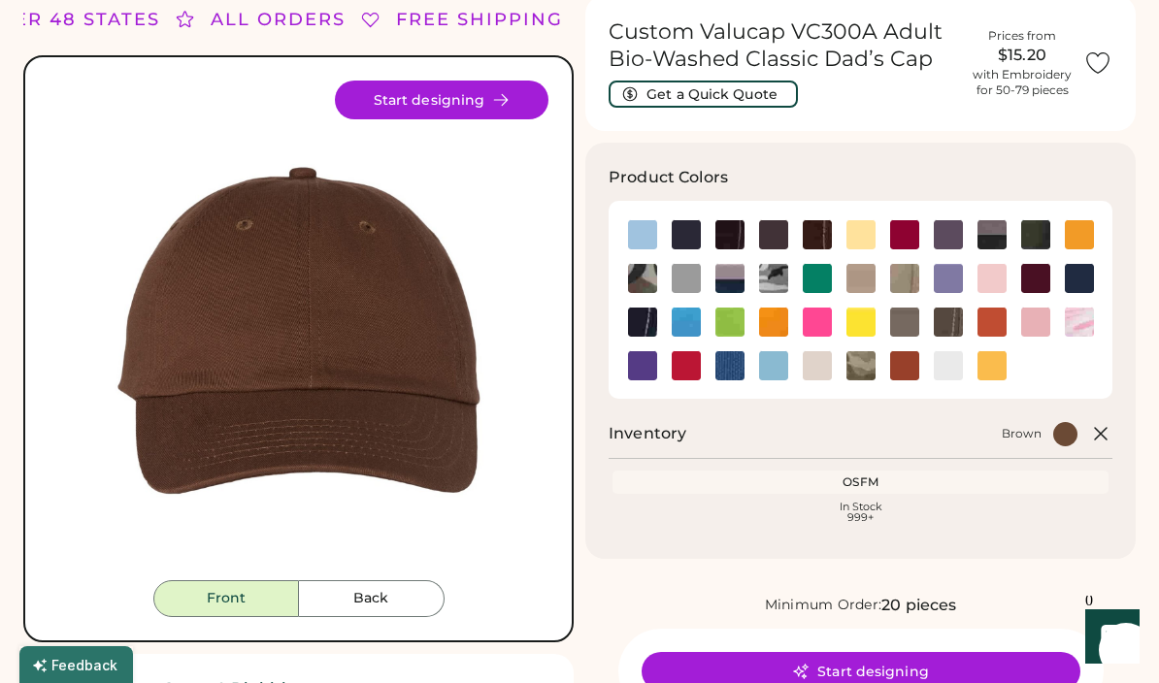
click at [472, 103] on button "Start designing" at bounding box center [442, 100] width 214 height 39
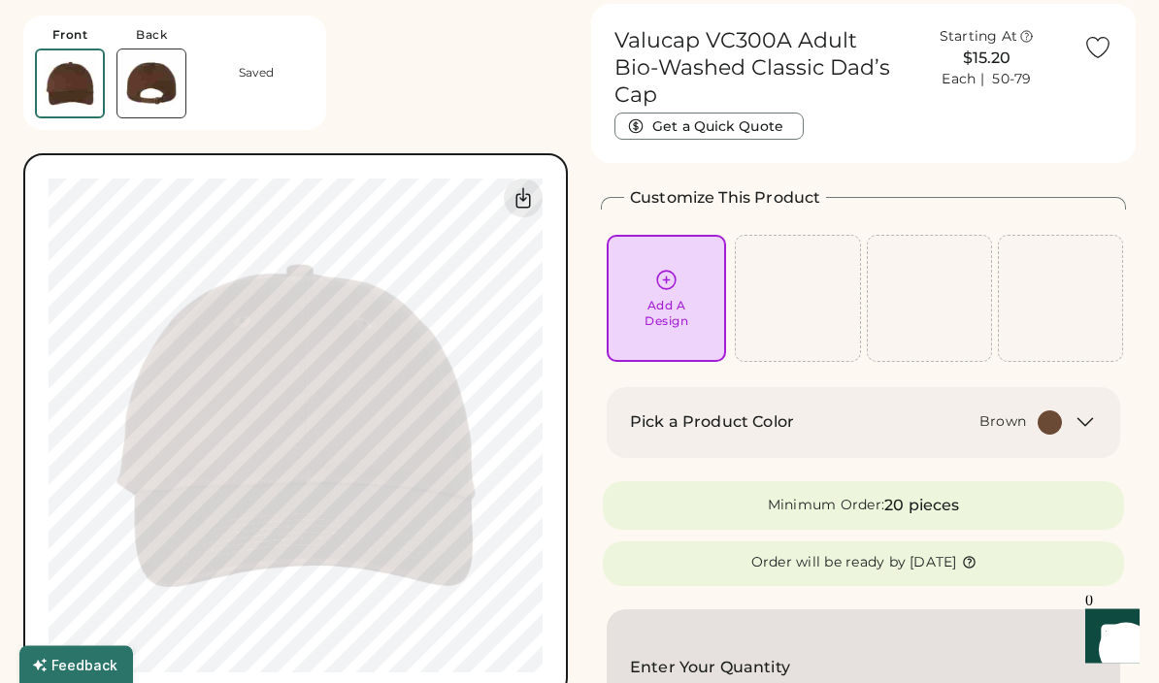
scroll to position [71, 0]
click at [655, 311] on div "Add A Design" at bounding box center [667, 311] width 44 height 31
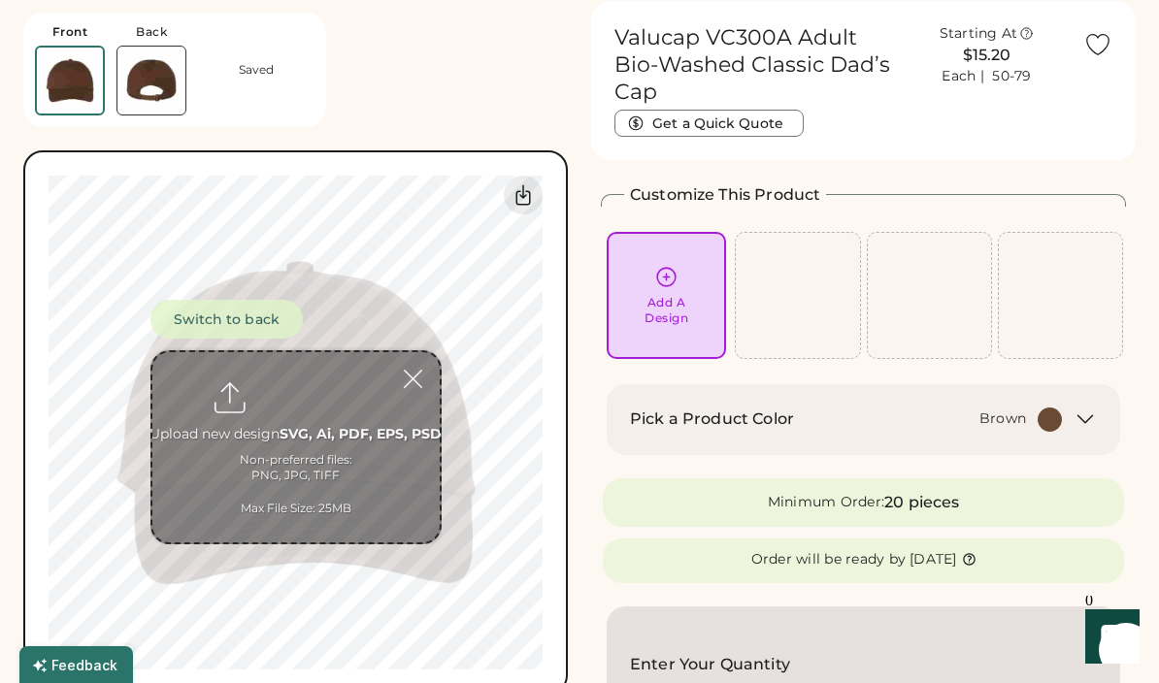
scroll to position [73, 0]
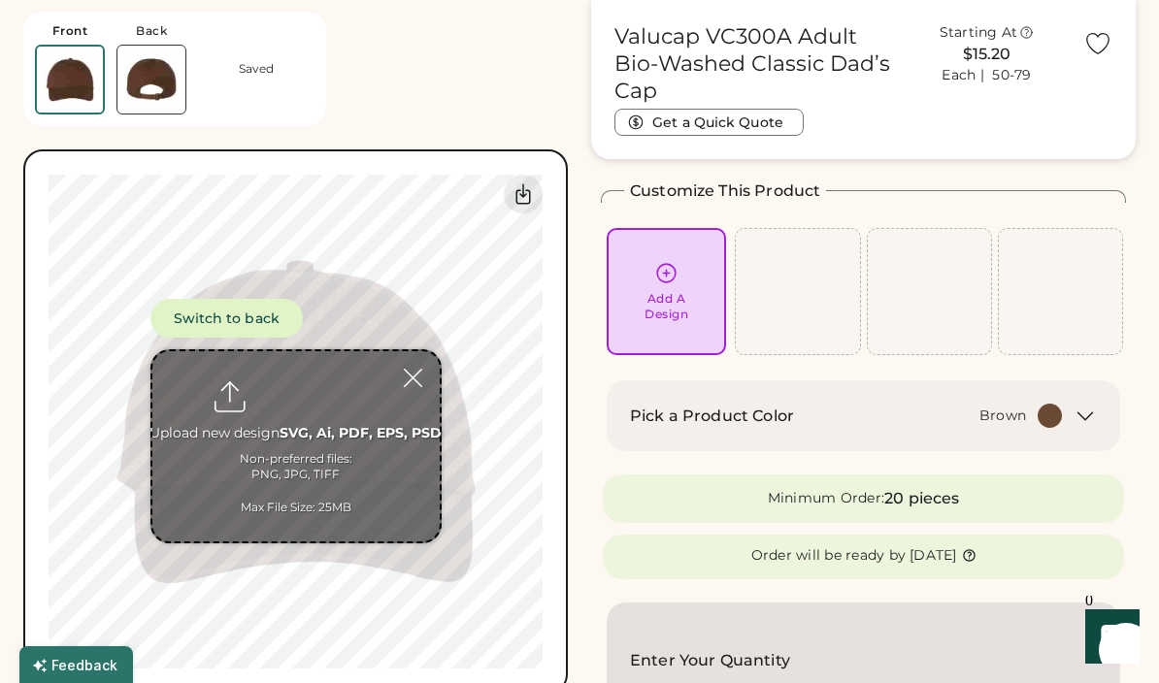
click at [287, 401] on input "file" at bounding box center [295, 446] width 287 height 190
type input "**********"
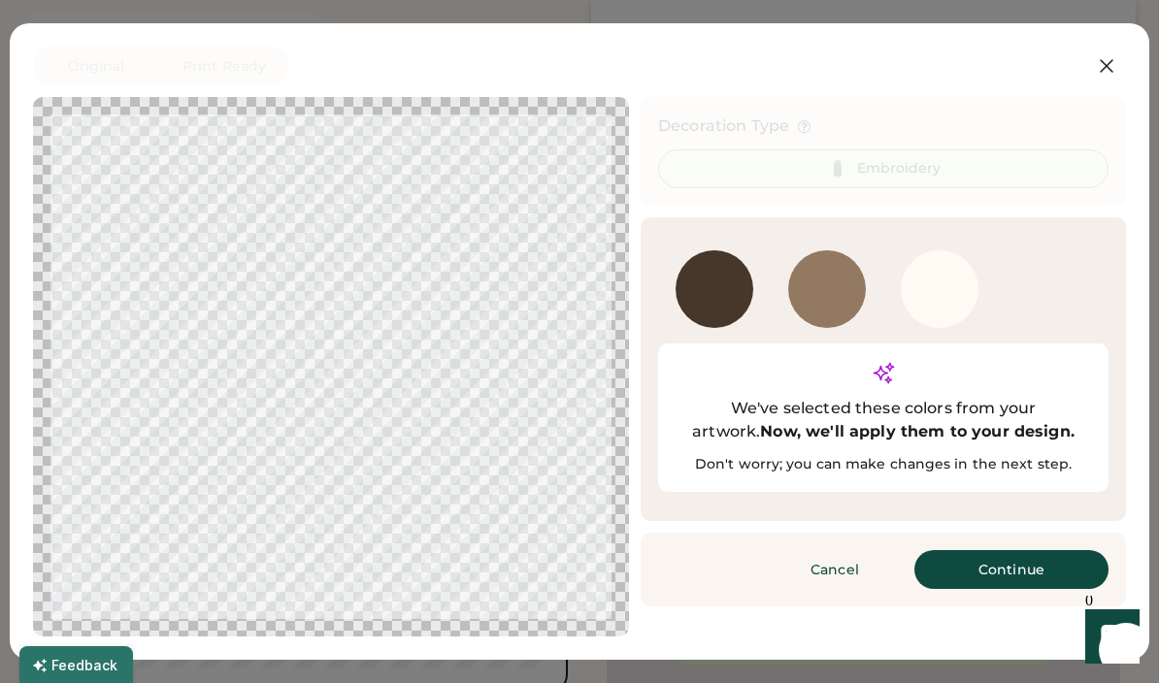
click at [955, 286] on div at bounding box center [940, 289] width 78 height 78
click at [1041, 550] on button "Continue" at bounding box center [1012, 569] width 194 height 39
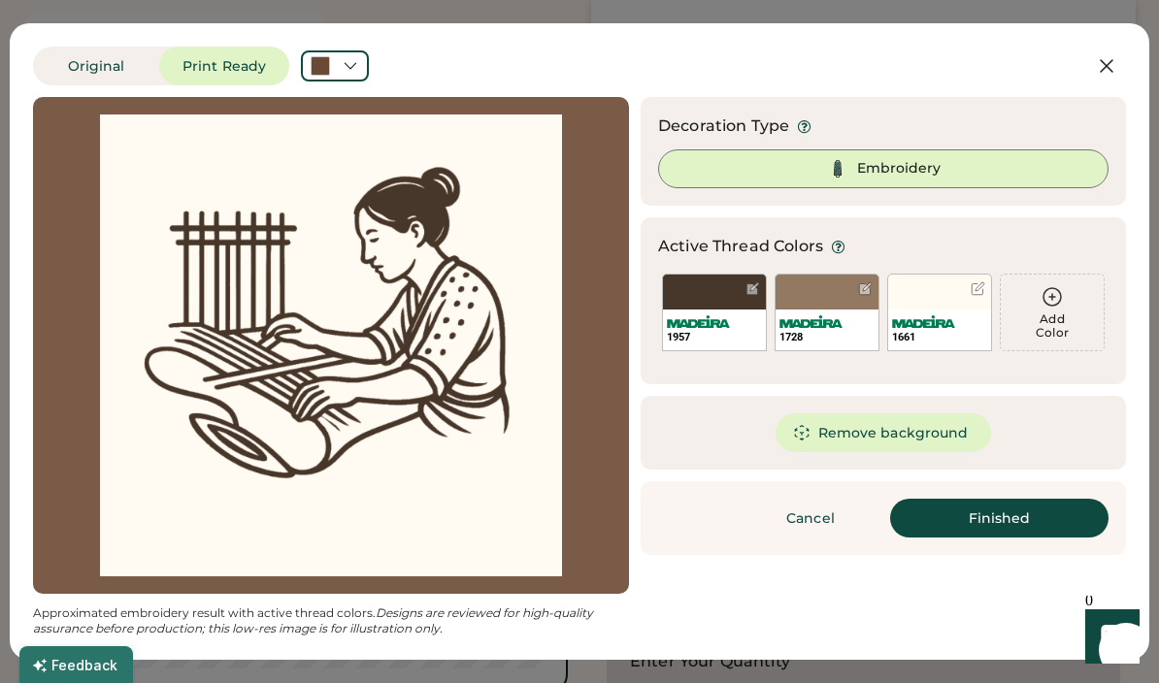
scroll to position [0, 0]
click at [900, 443] on button "Remove background" at bounding box center [884, 433] width 217 height 39
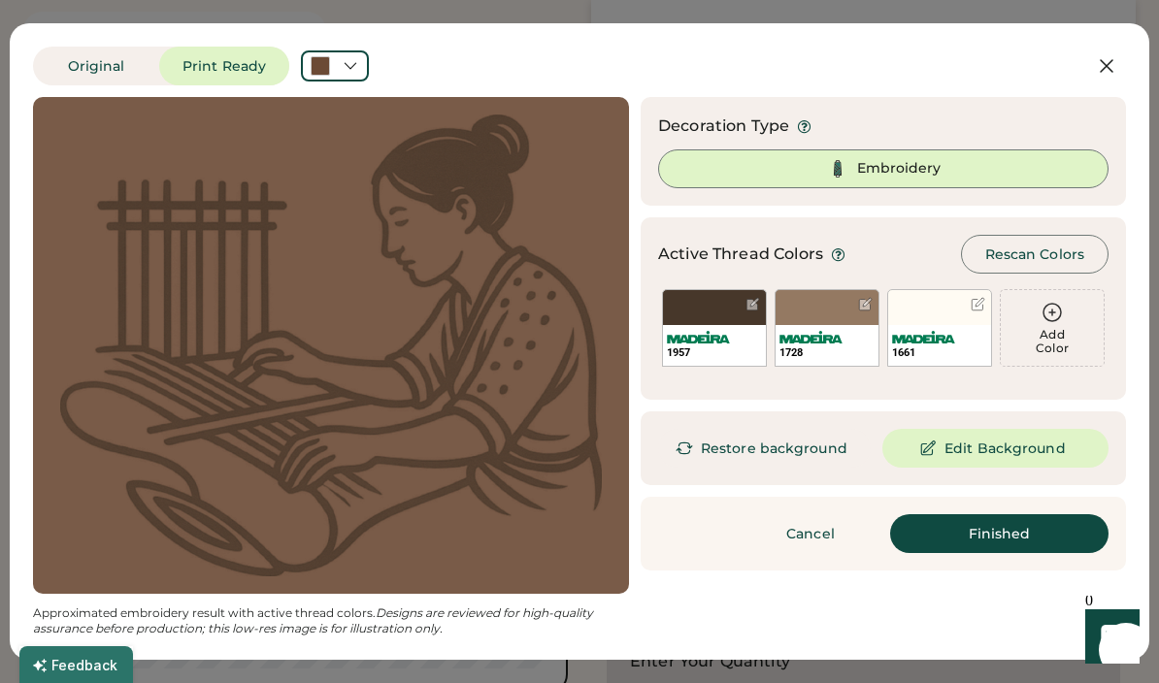
click at [1045, 532] on button "Finished" at bounding box center [999, 534] width 218 height 39
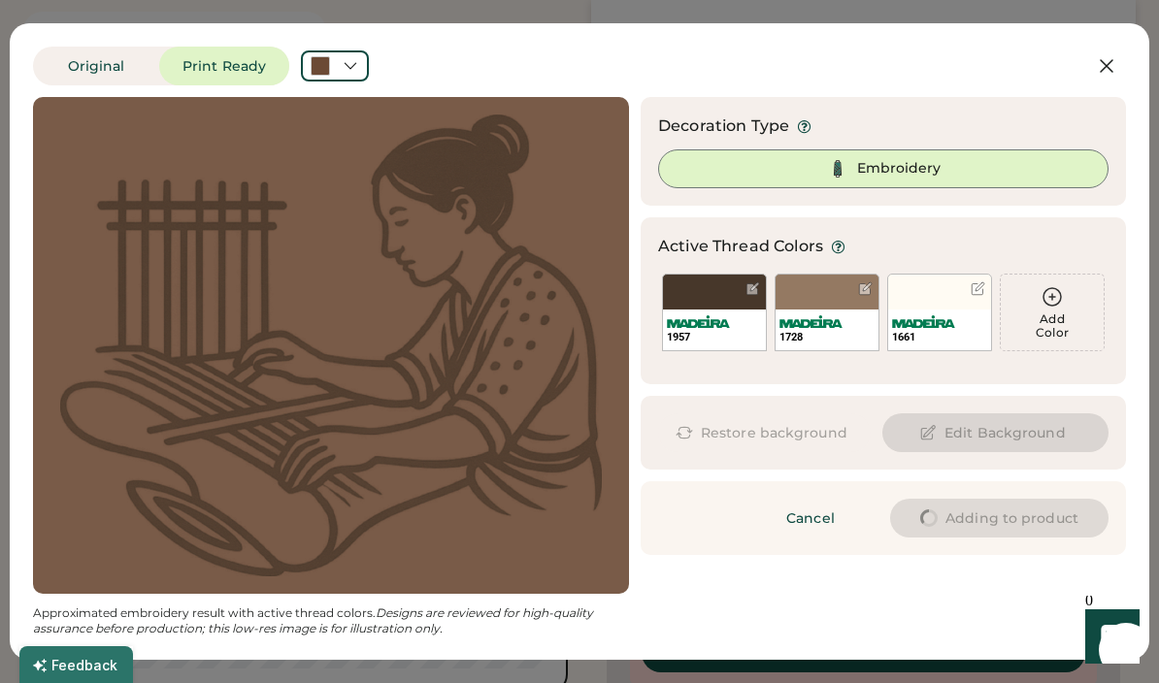
type input "****"
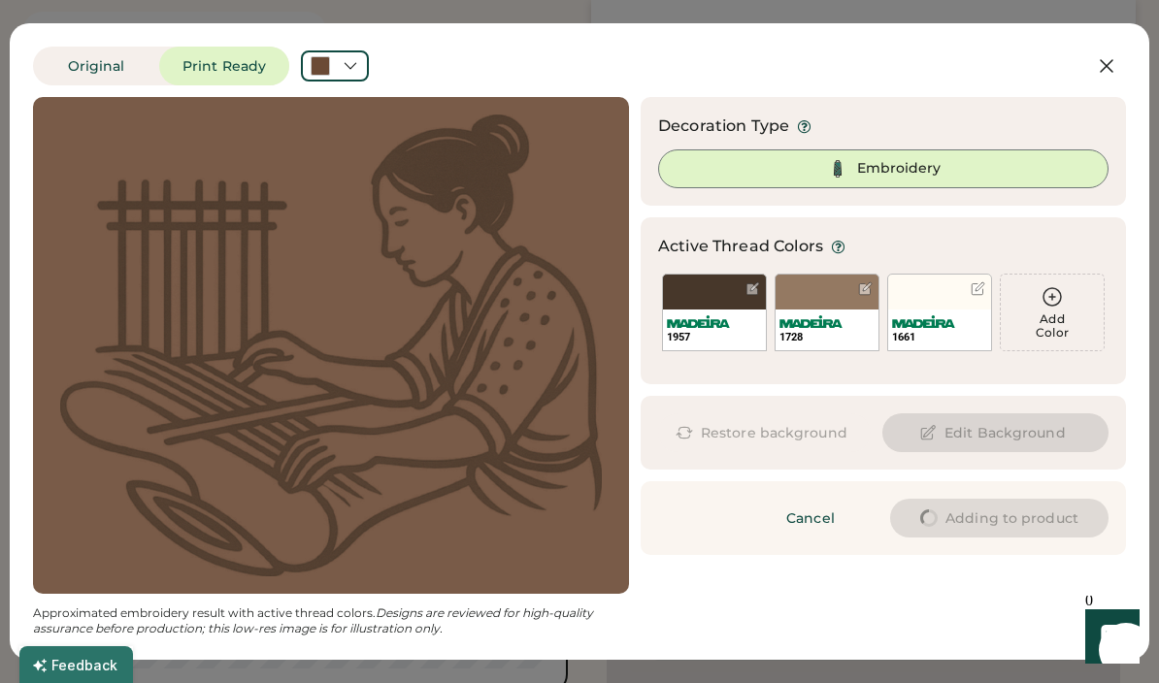
type input "****"
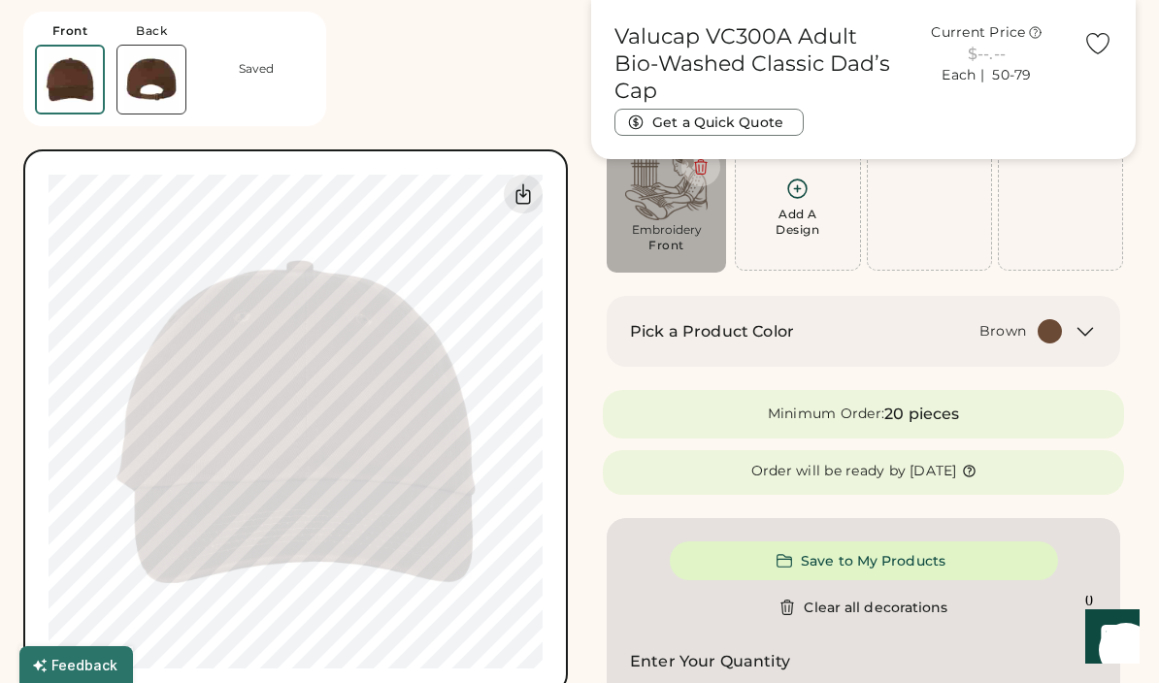
type input "****"
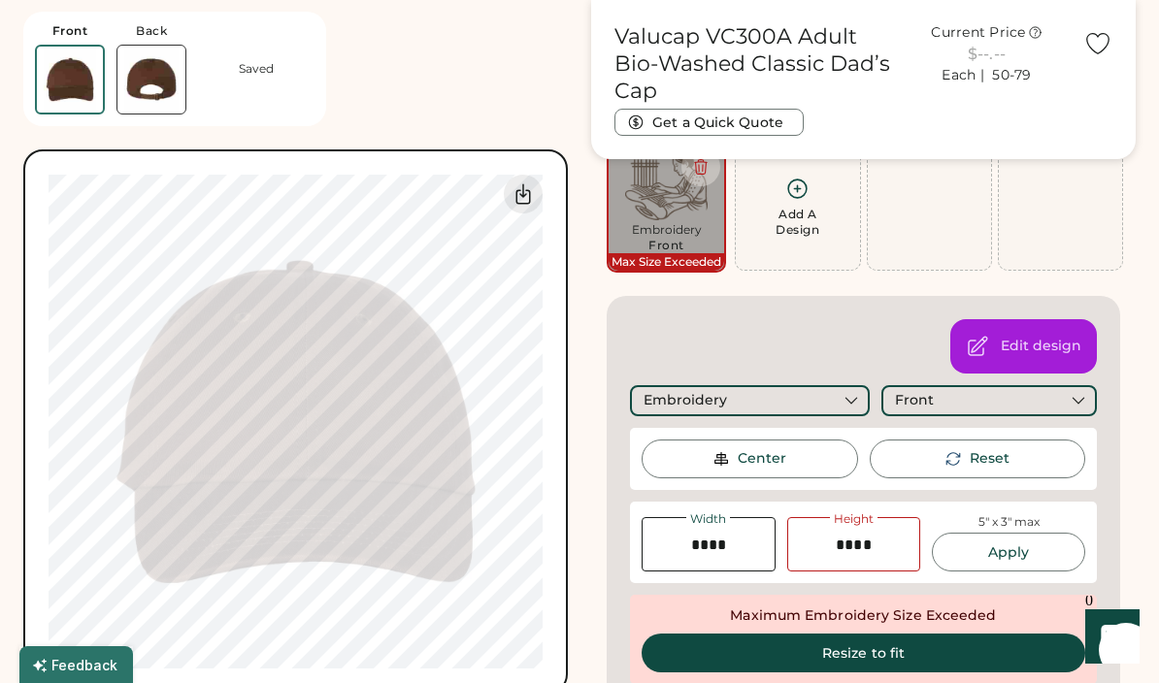
click at [839, 409] on div "Embroidery" at bounding box center [750, 400] width 240 height 31
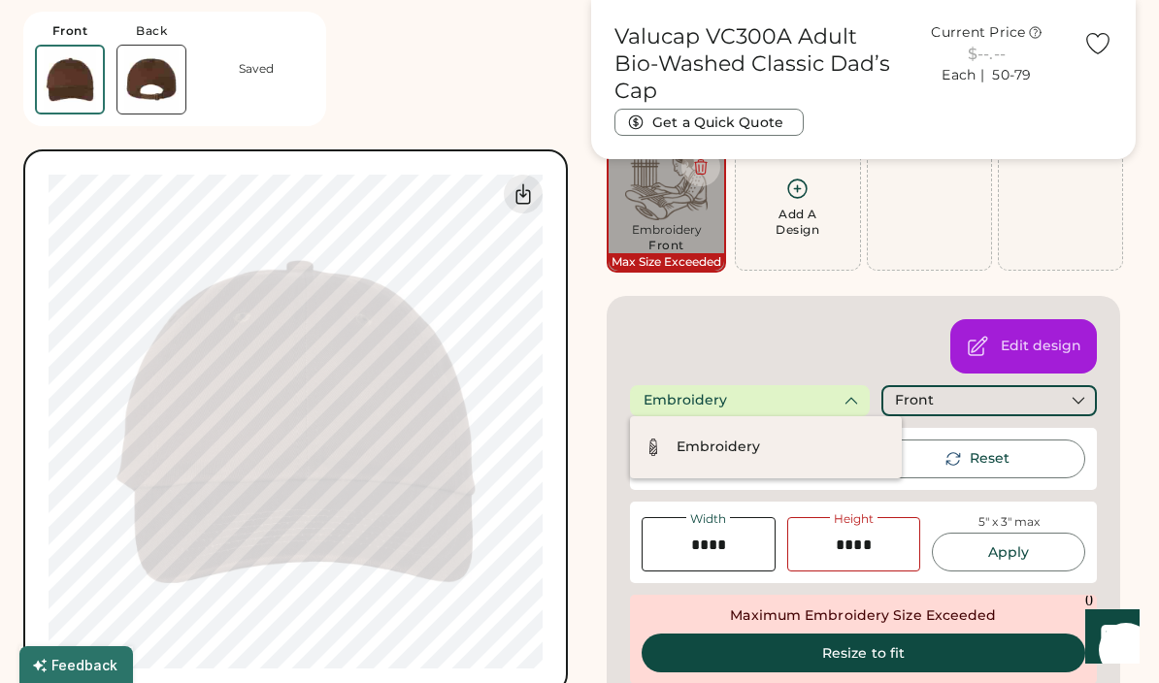
click at [860, 317] on div "Edit design Embroidery Front Center Reset Width Height 5" x 3" max Apply Maximu…" at bounding box center [864, 564] width 514 height 536
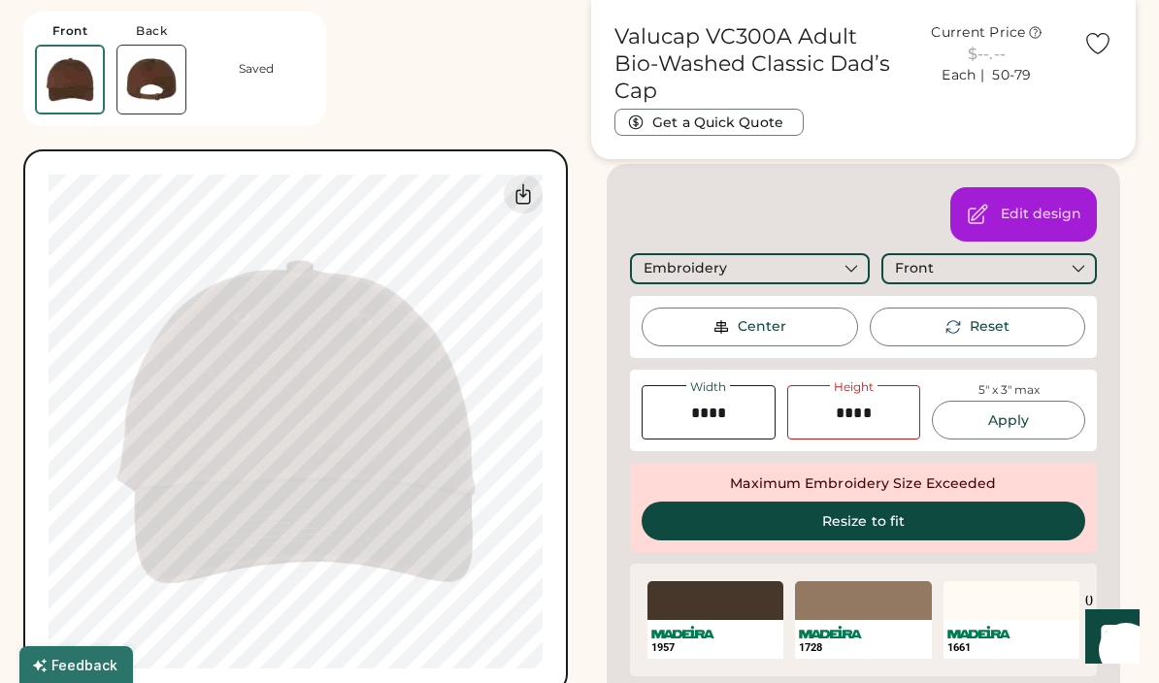
scroll to position [293, 0]
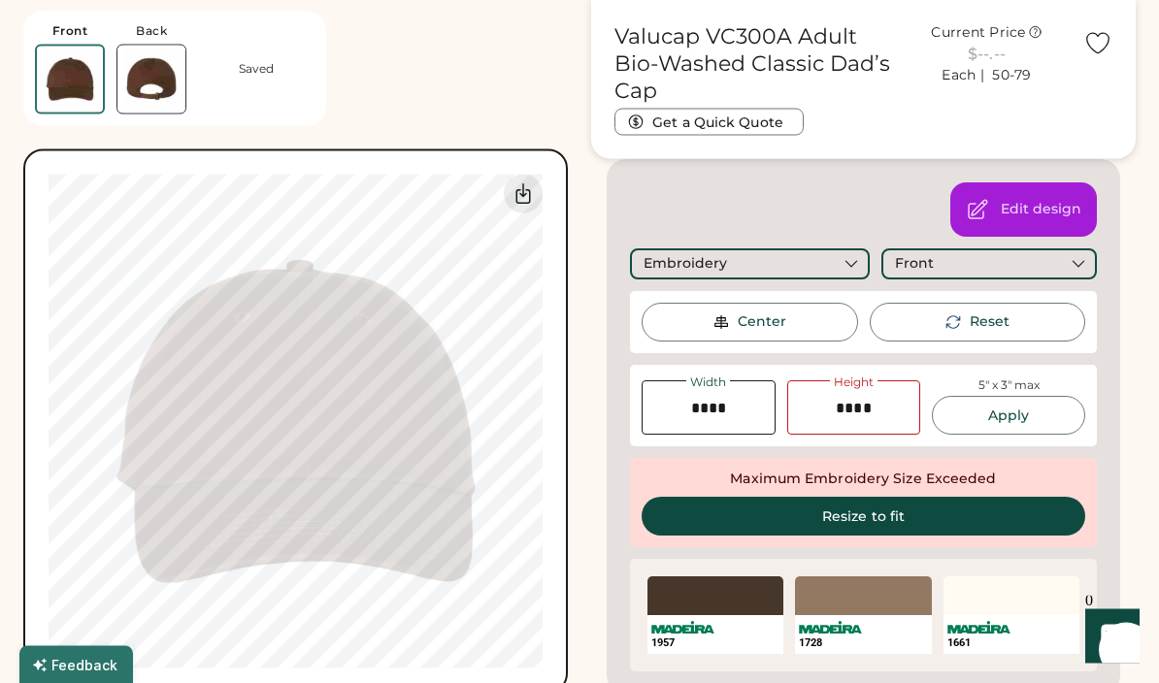
click at [1012, 595] on div "SELECT A COLOR" at bounding box center [1012, 597] width 136 height 39
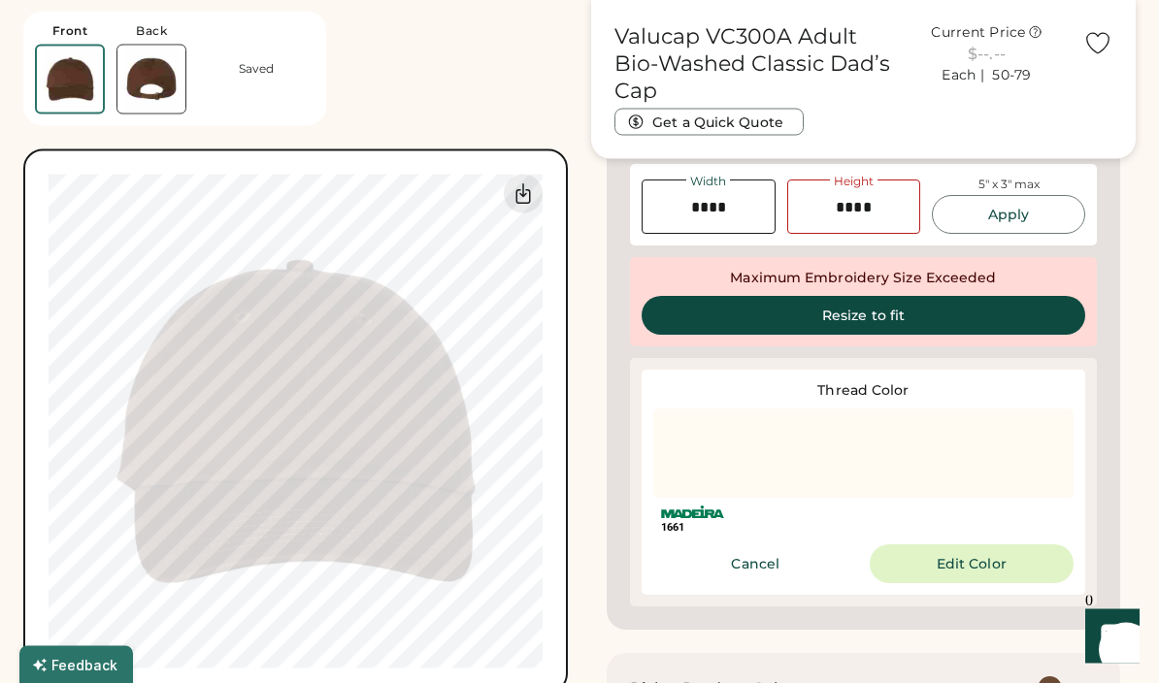
scroll to position [495, 0]
click at [947, 325] on button "Resize to fit" at bounding box center [864, 315] width 444 height 39
type input "****"
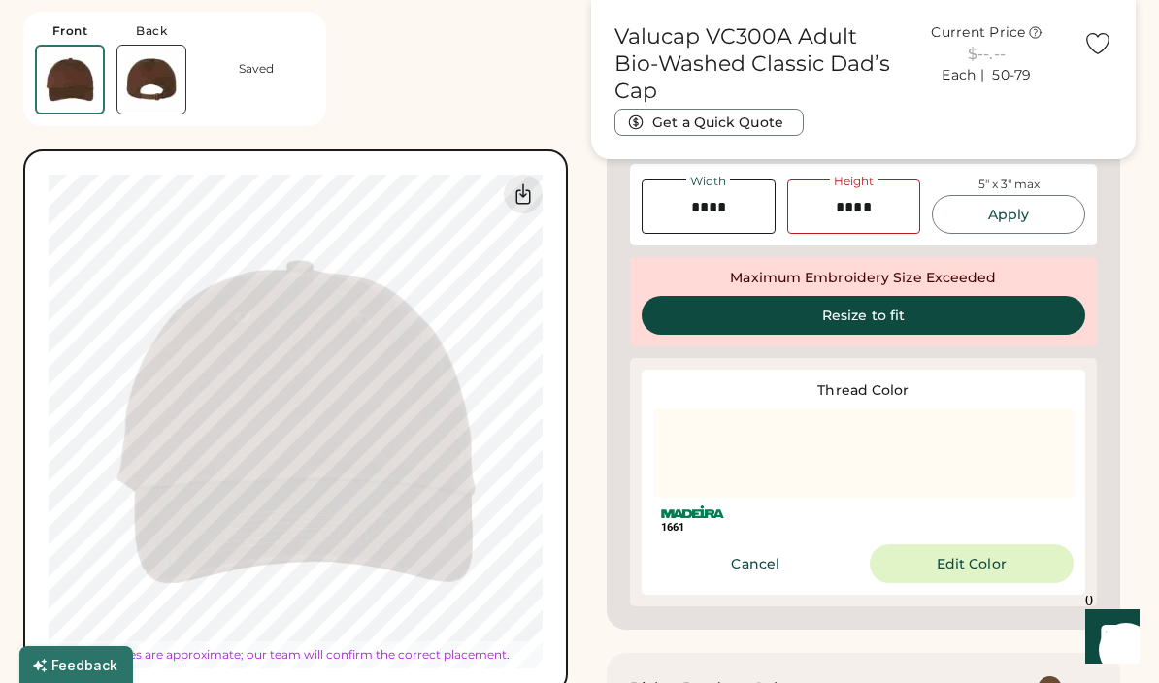
type input "****"
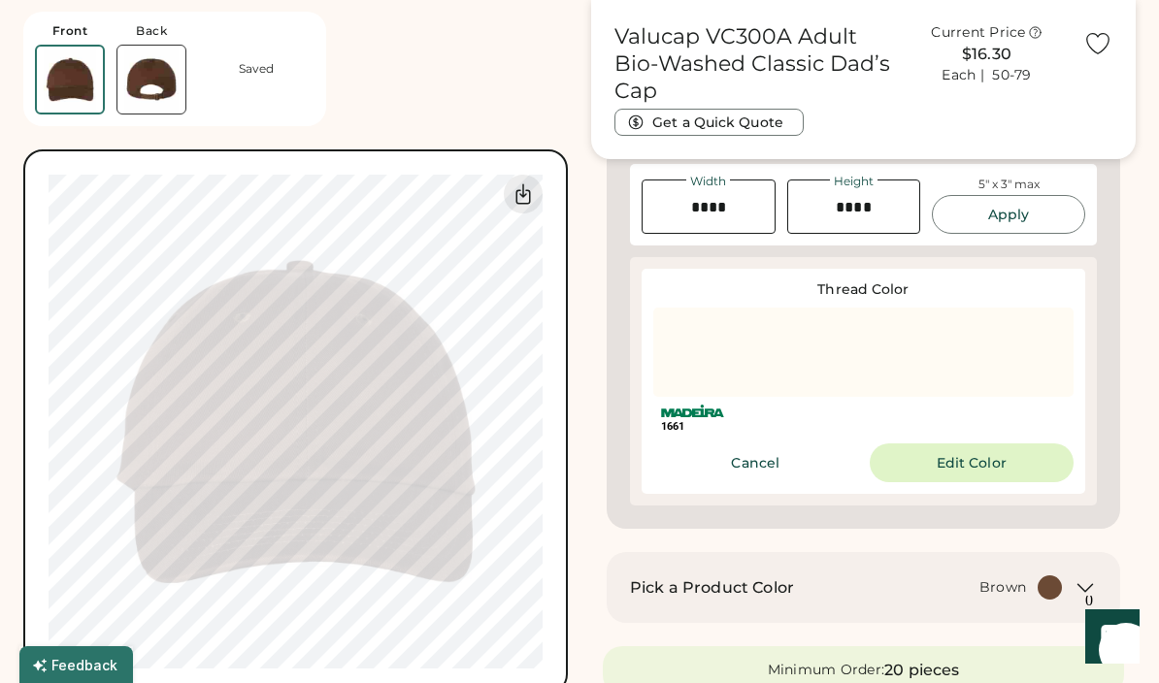
click at [1128, 509] on div "Valucap VC300A Adult Bio-Washed Classic Dad’s Cap Get a Quick Quote Current Pri…" at bounding box center [863, 685] width 545 height 2215
click at [989, 471] on button "Edit Color" at bounding box center [972, 463] width 205 height 39
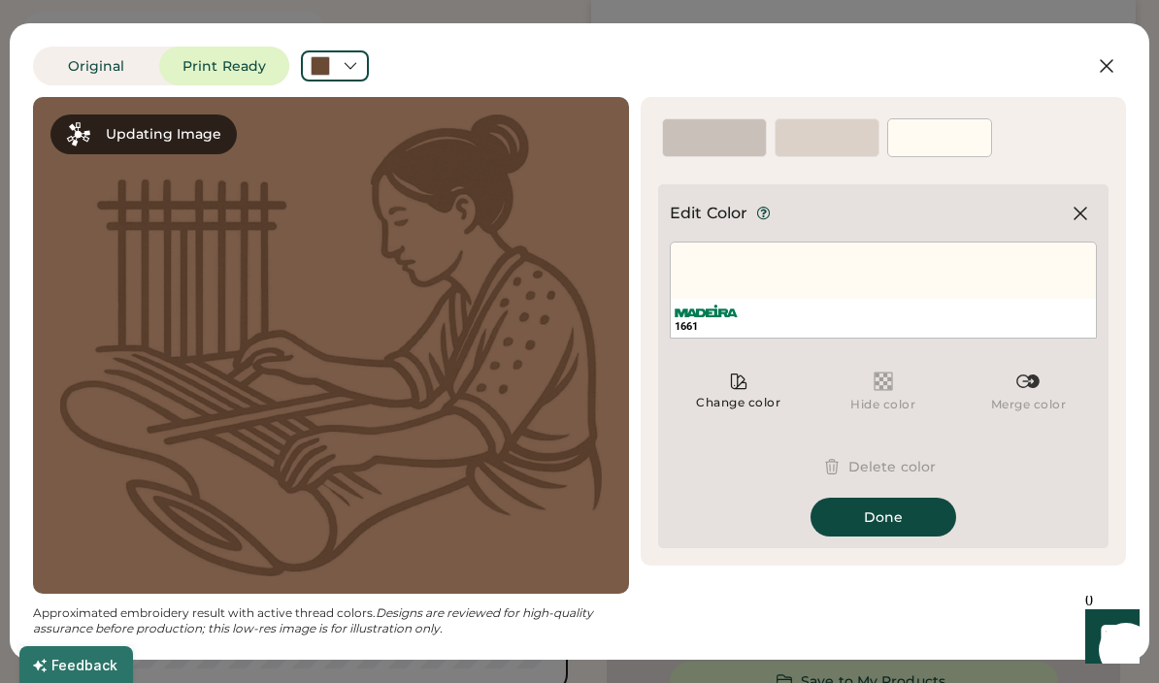
click at [982, 293] on div "1661" at bounding box center [883, 290] width 427 height 97
click at [913, 523] on button "Done" at bounding box center [884, 517] width 146 height 39
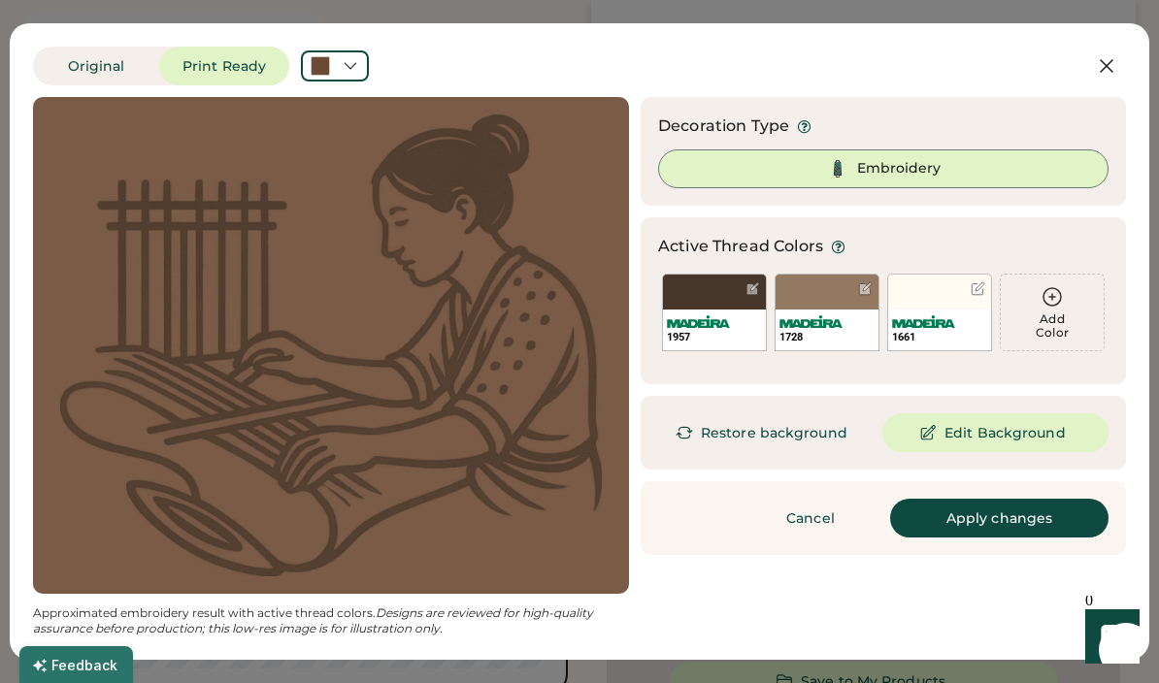
click at [1045, 529] on button "Apply changes" at bounding box center [999, 518] width 218 height 39
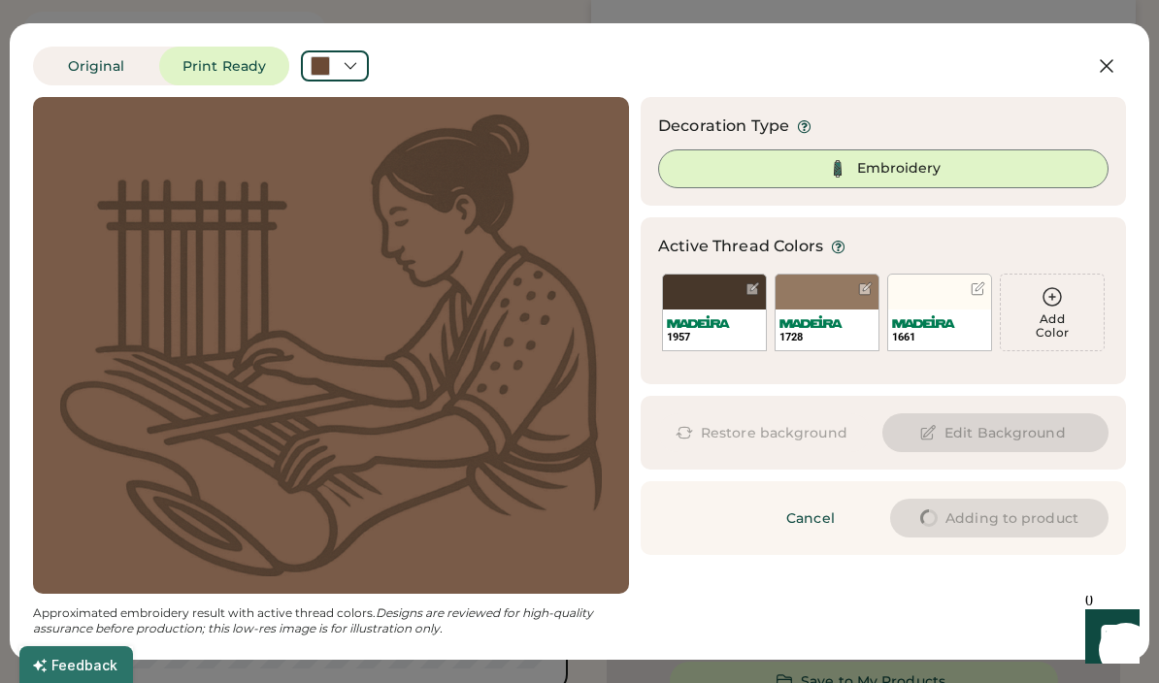
type input "****"
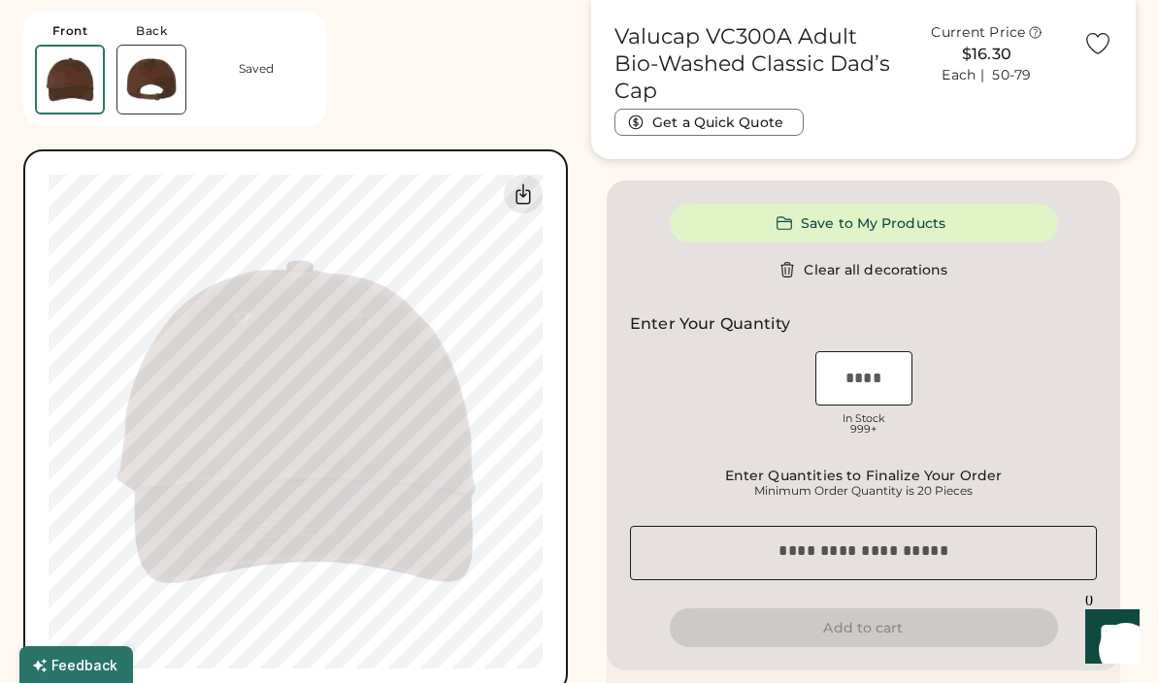
type input "****"
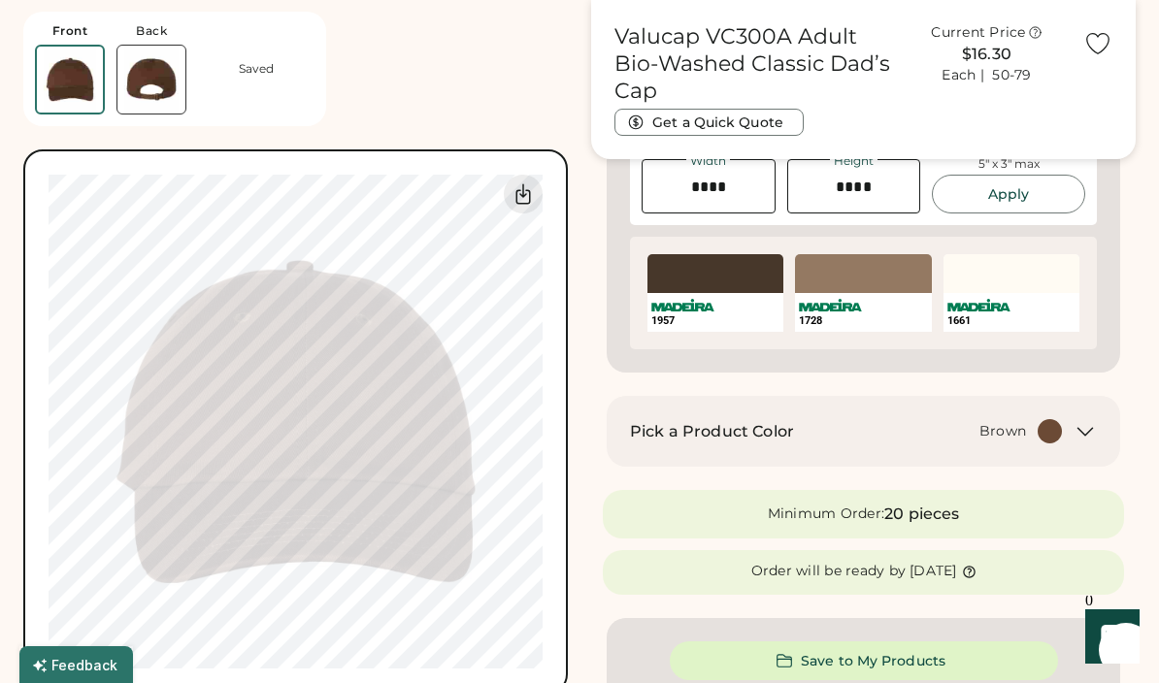
scroll to position [514, 0]
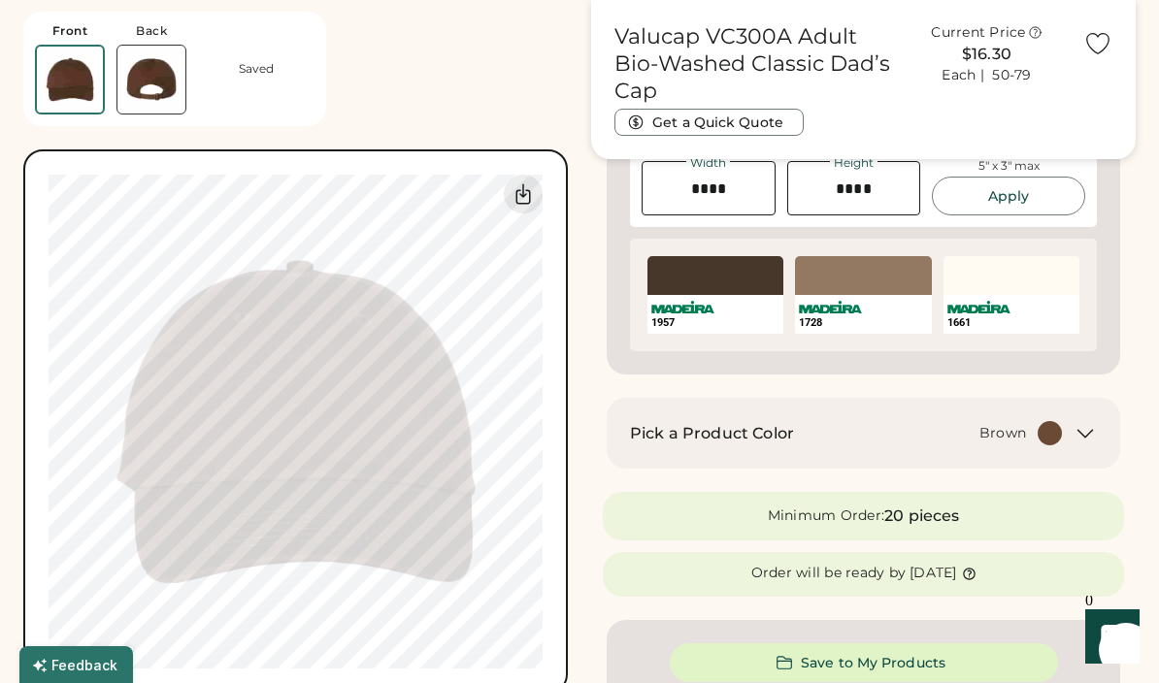
click at [1050, 311] on div "SELECT A COLOR 1661" at bounding box center [1012, 295] width 136 height 78
click at [1005, 292] on div "SELECT A COLOR" at bounding box center [1012, 275] width 136 height 39
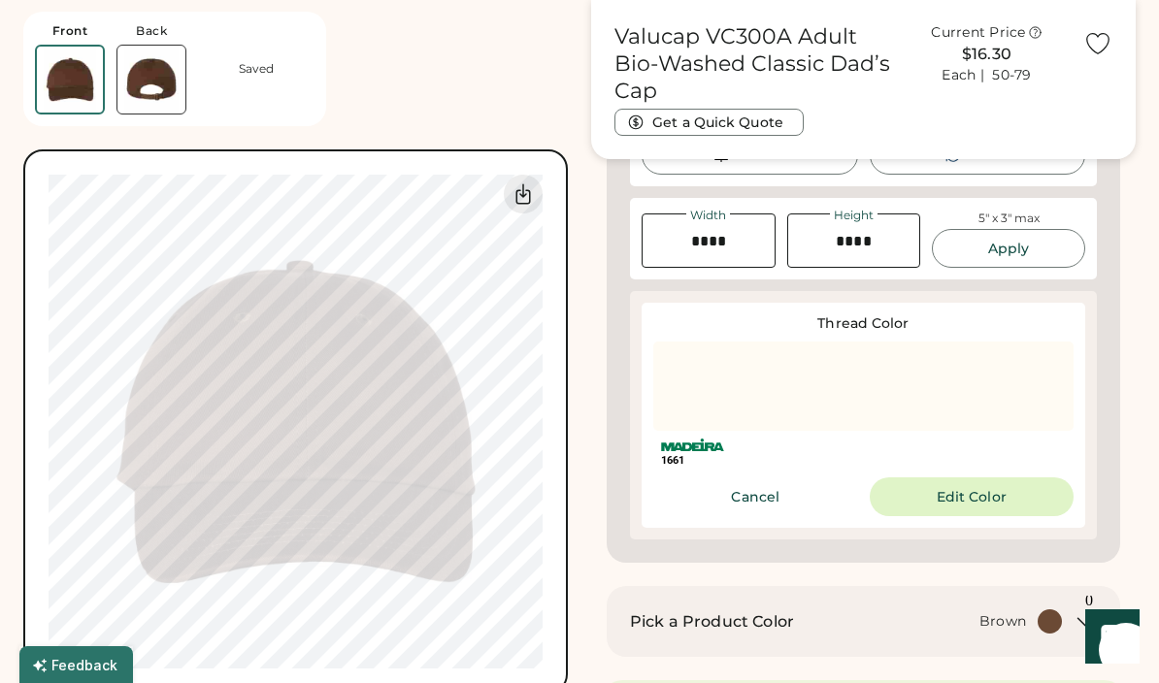
scroll to position [485, 0]
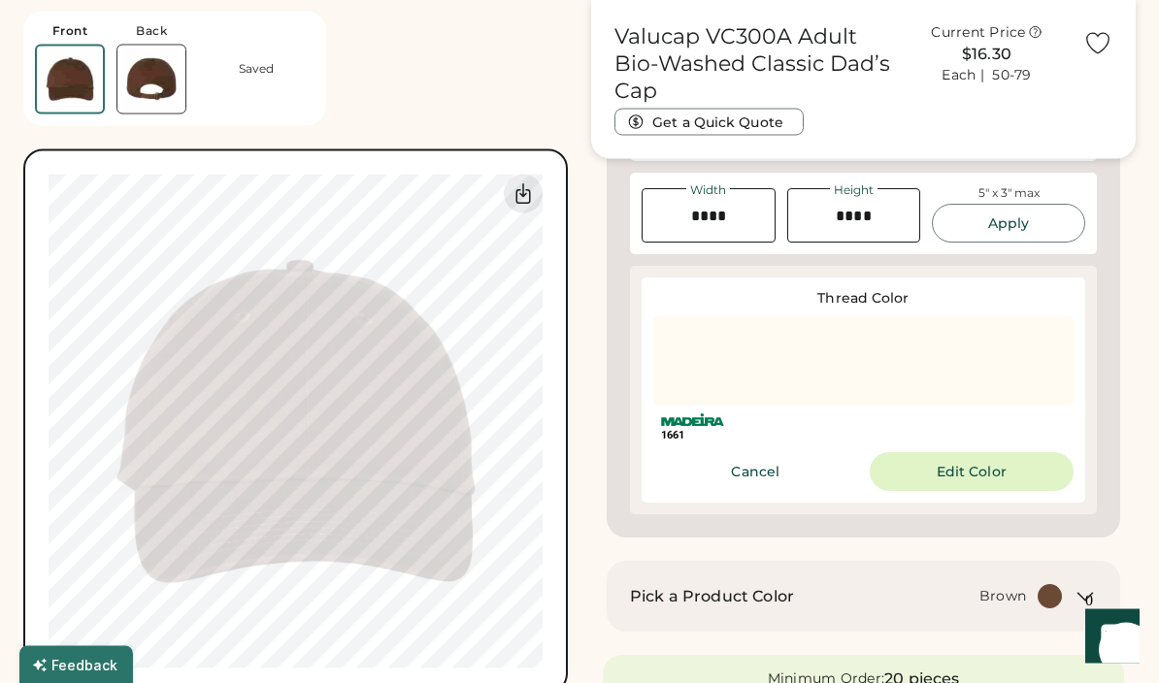
click at [1002, 478] on button "Edit Color" at bounding box center [972, 472] width 205 height 39
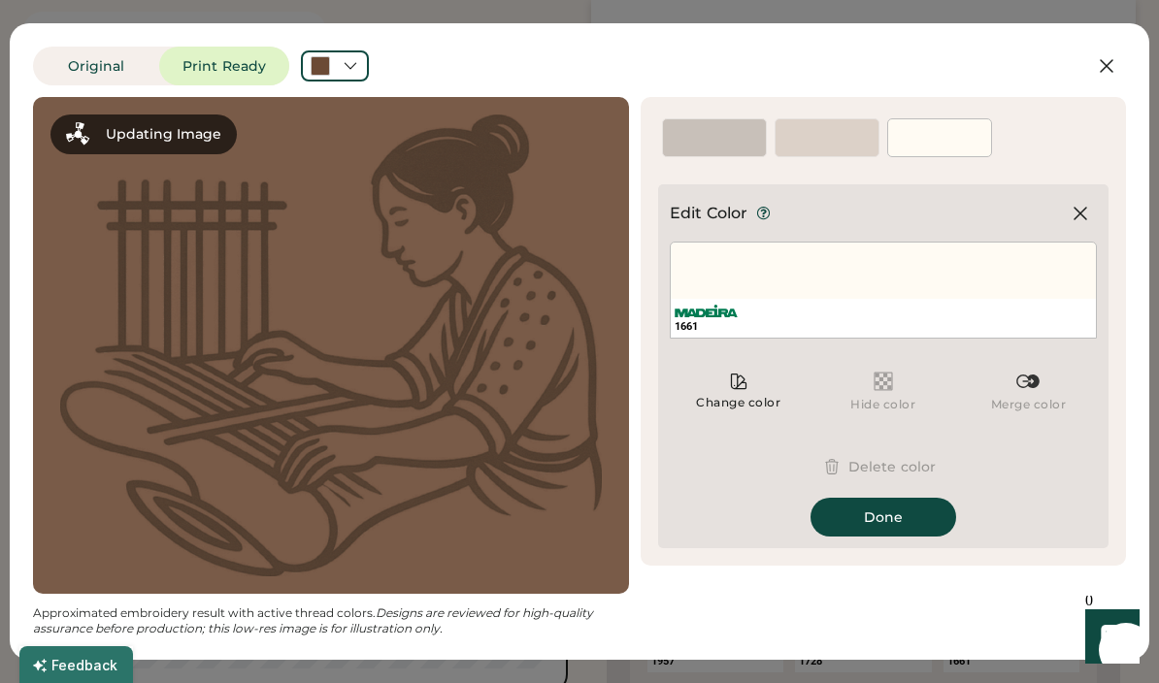
scroll to position [173, 0]
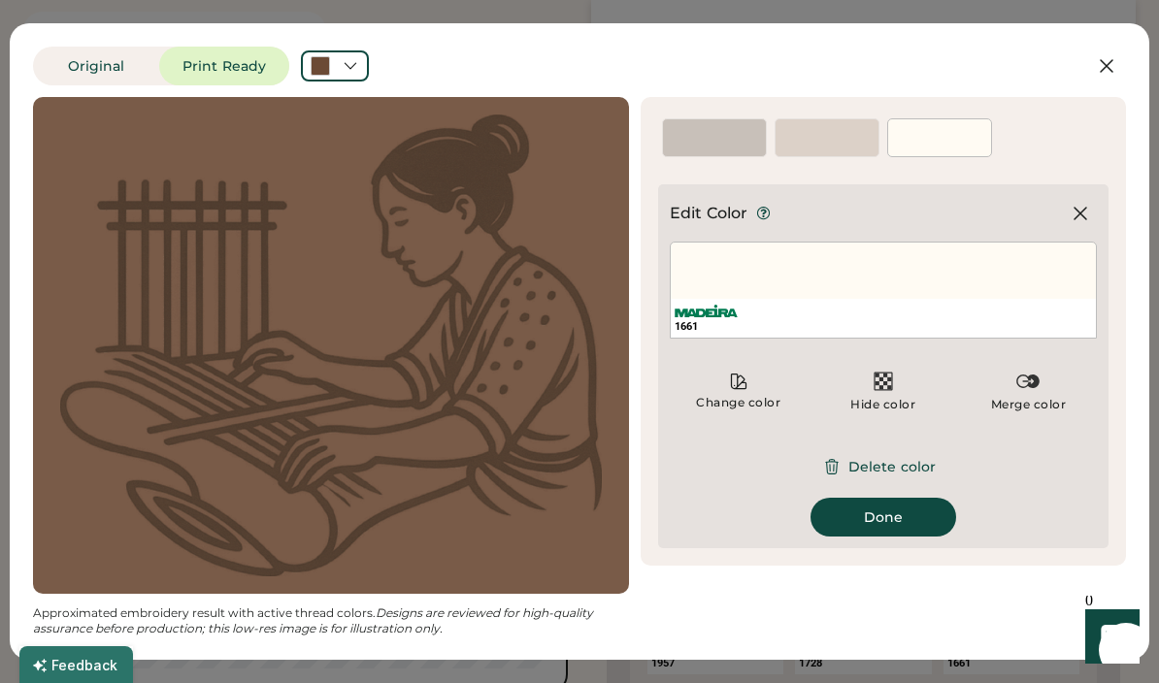
click at [736, 401] on div "Change color" at bounding box center [738, 403] width 86 height 16
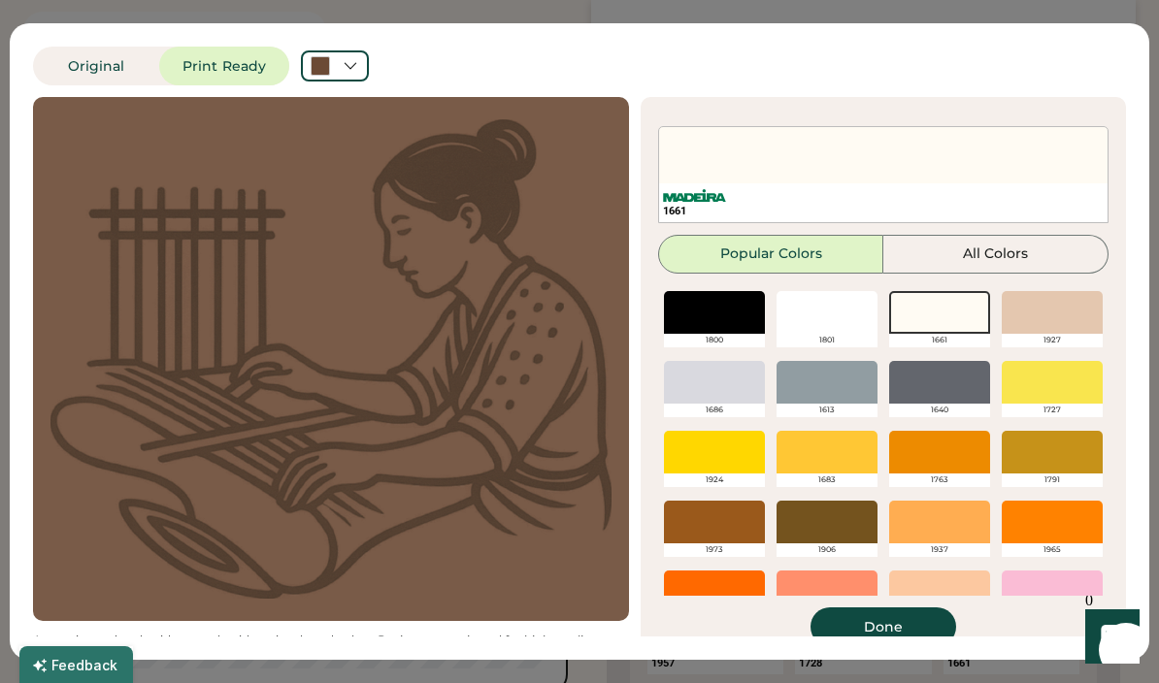
click at [957, 323] on div at bounding box center [939, 312] width 101 height 43
click at [904, 629] on button "Done" at bounding box center [884, 627] width 146 height 39
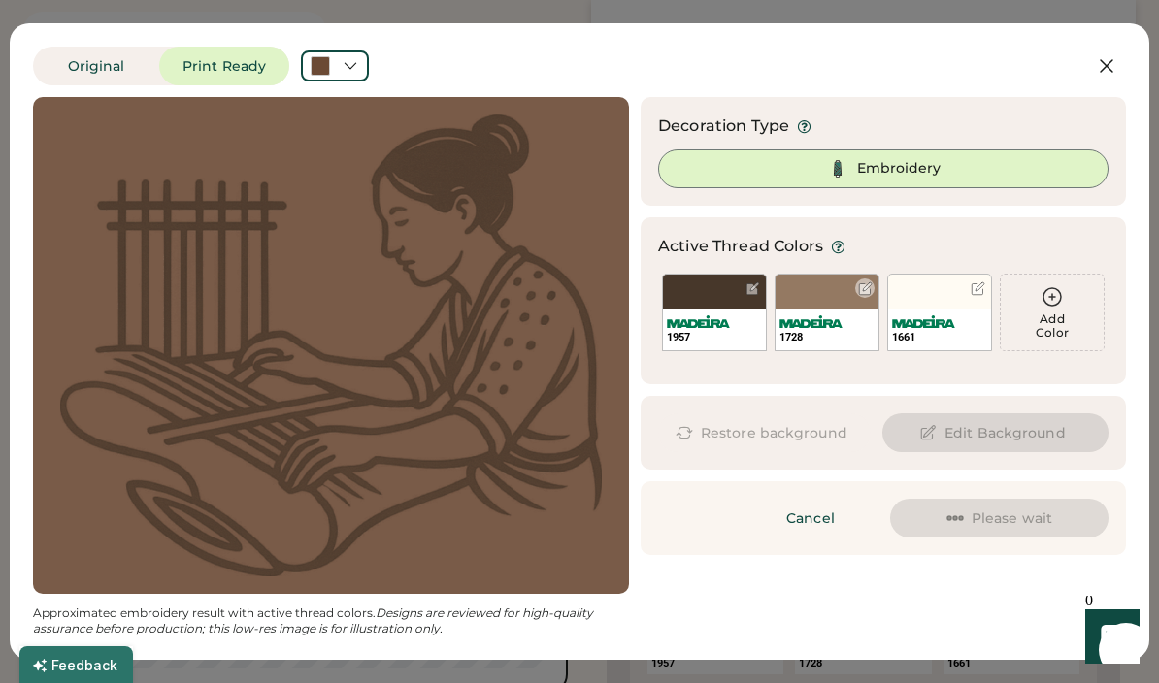
click at [856, 287] on div at bounding box center [864, 288] width 19 height 19
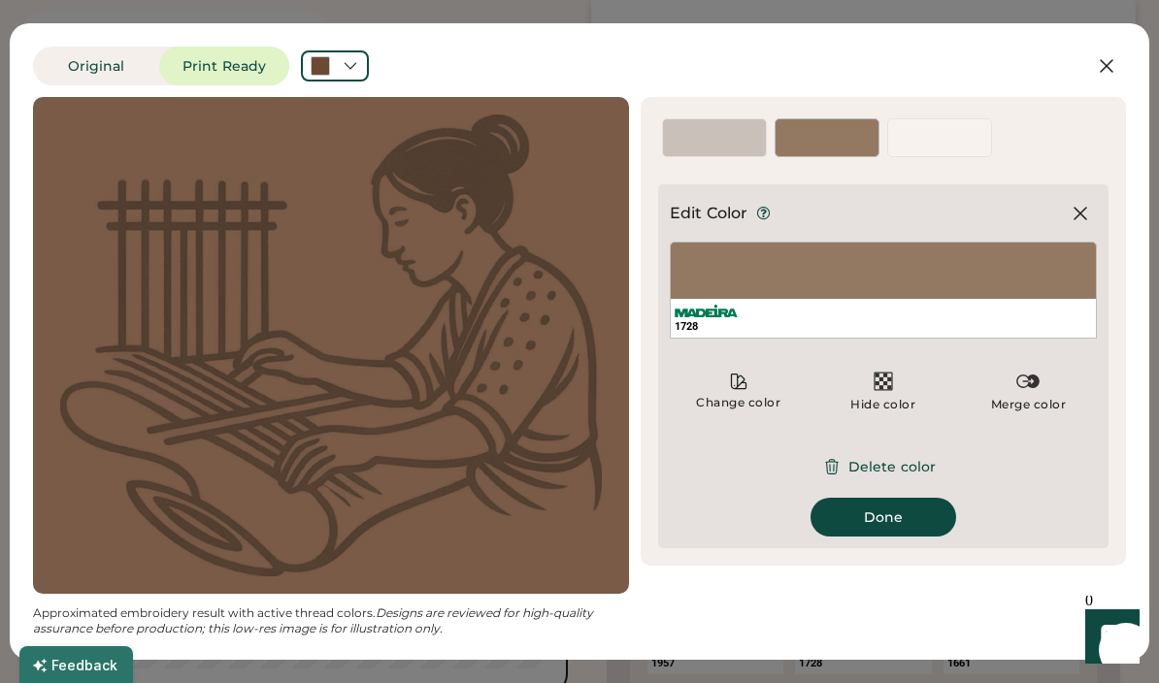
click at [901, 471] on button "Delete color" at bounding box center [883, 467] width 151 height 39
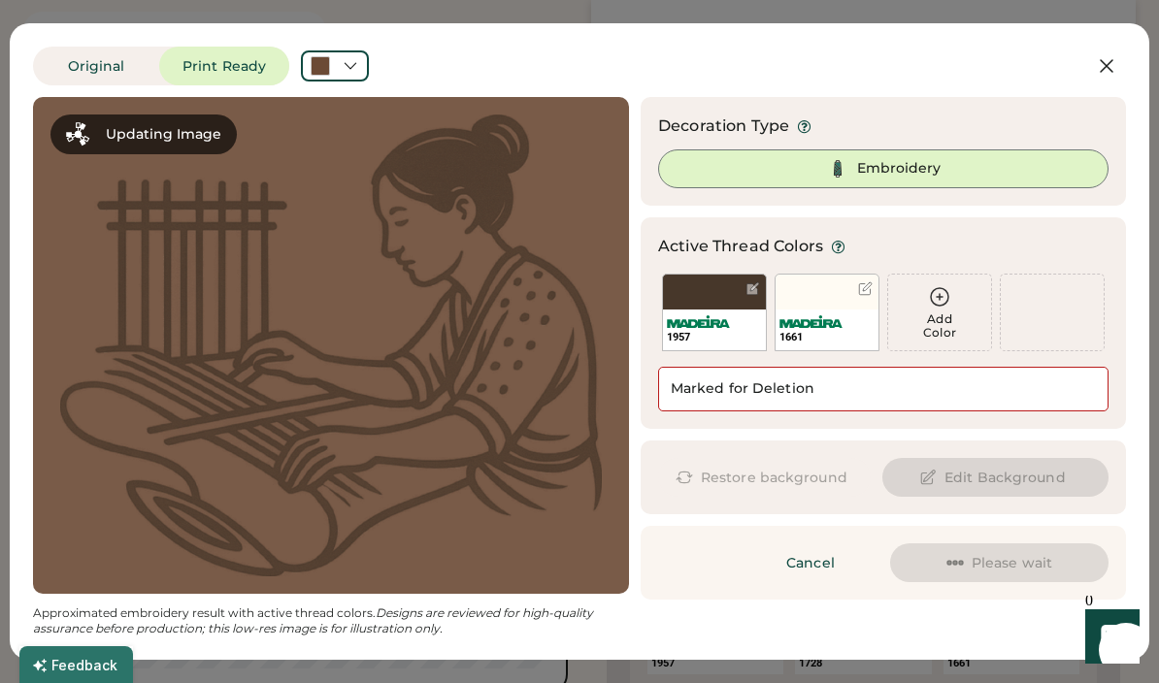
click at [751, 286] on div at bounding box center [753, 289] width 15 height 15
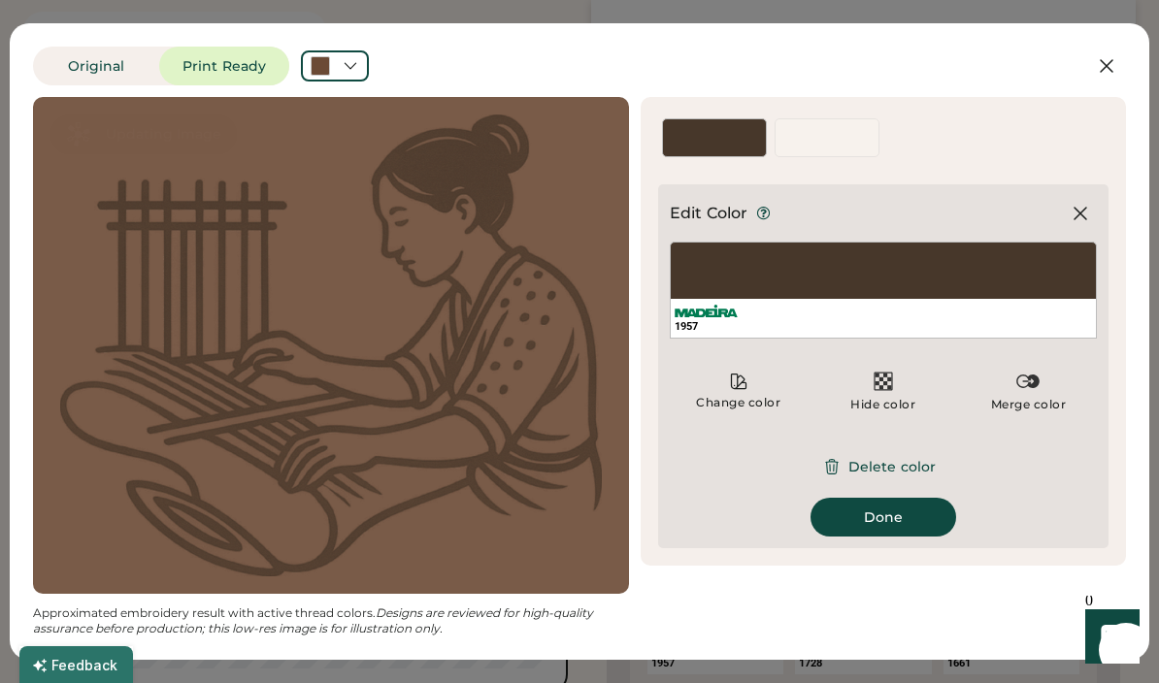
click at [929, 531] on button "Done" at bounding box center [884, 517] width 146 height 39
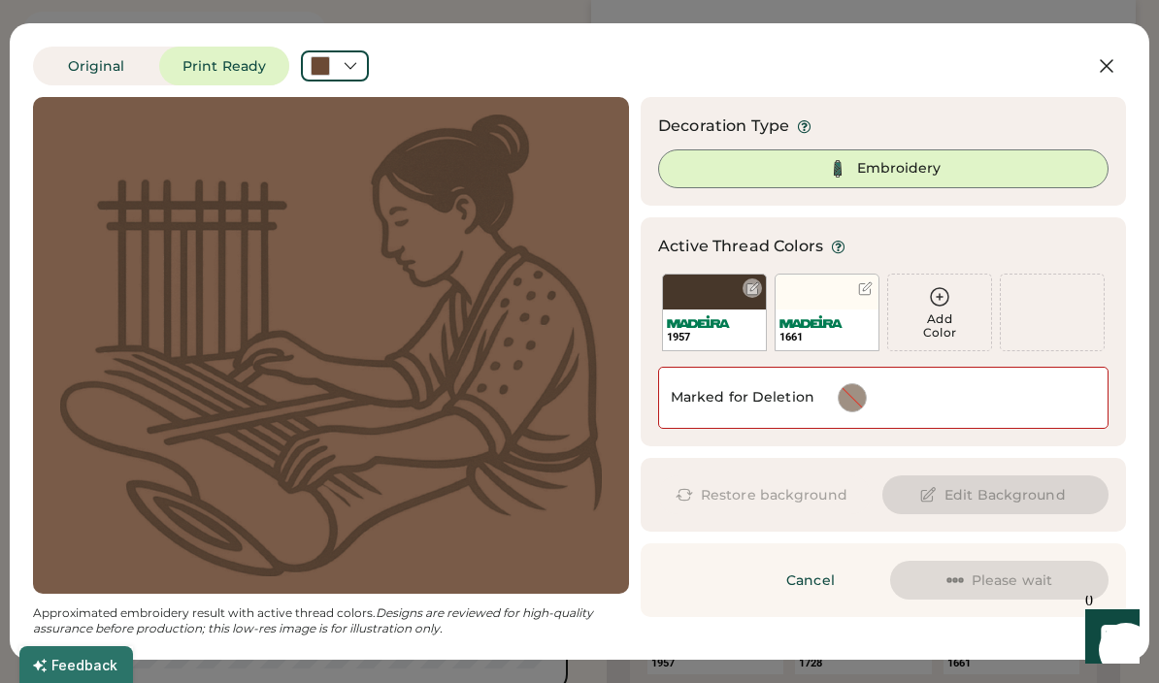
click at [750, 290] on div at bounding box center [753, 289] width 15 height 15
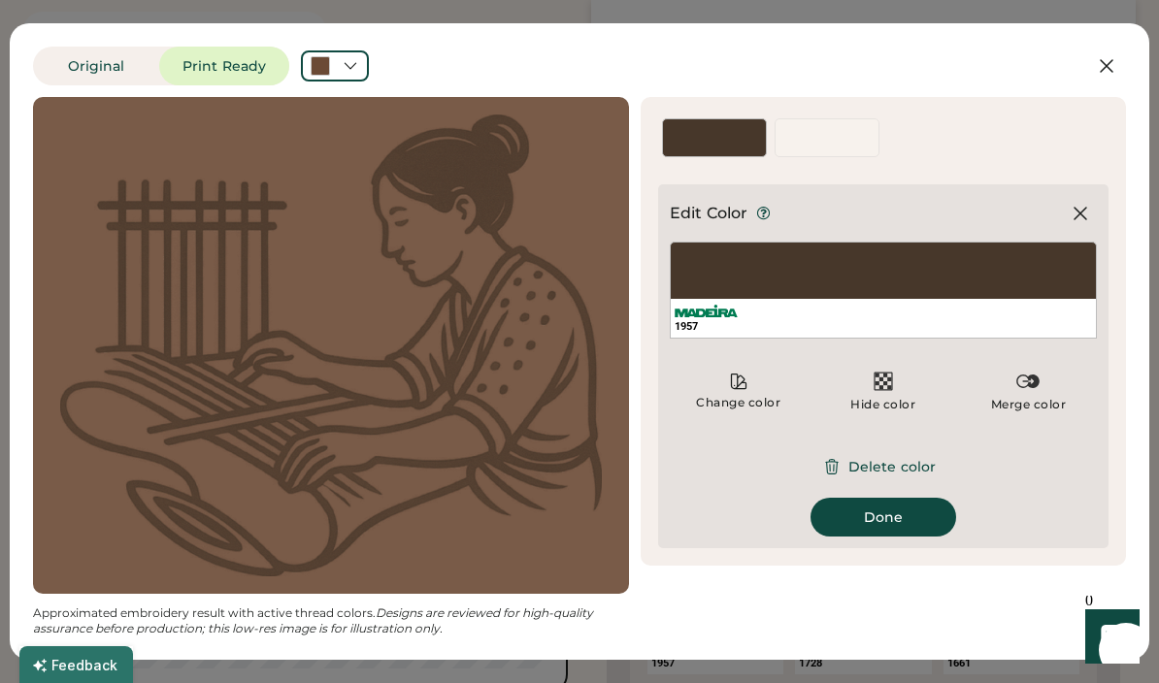
click at [911, 469] on button "Delete color" at bounding box center [883, 467] width 151 height 39
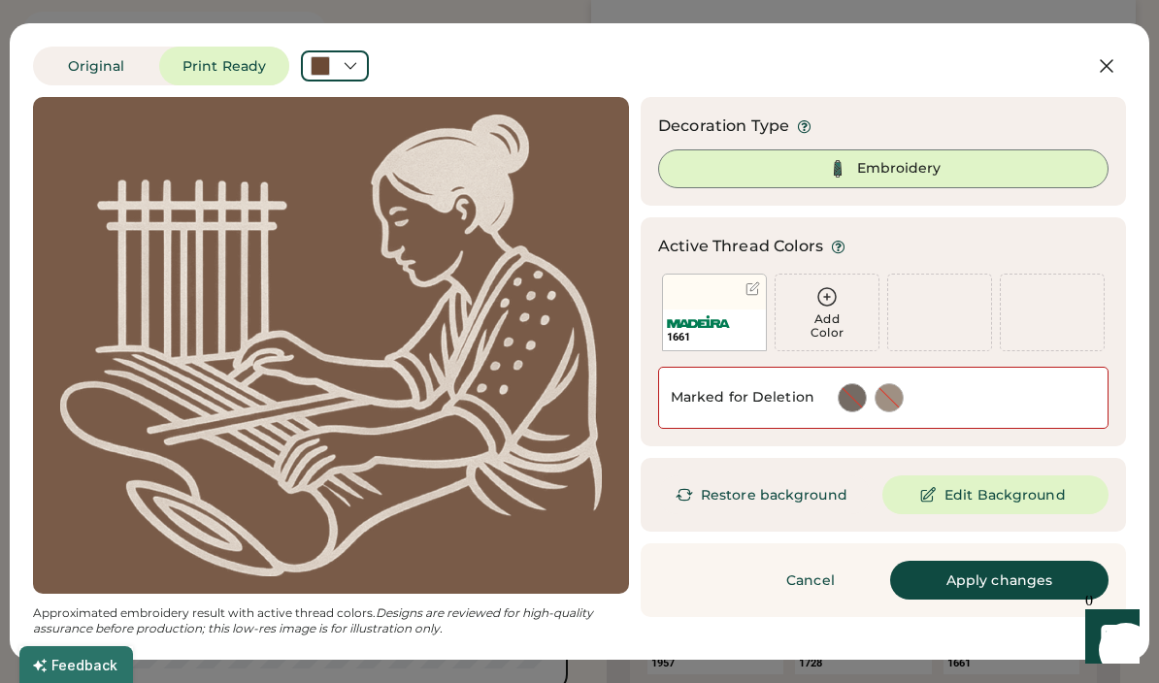
click at [1061, 583] on button "Apply changes" at bounding box center [999, 580] width 218 height 39
